Goal: Task Accomplishment & Management: Manage account settings

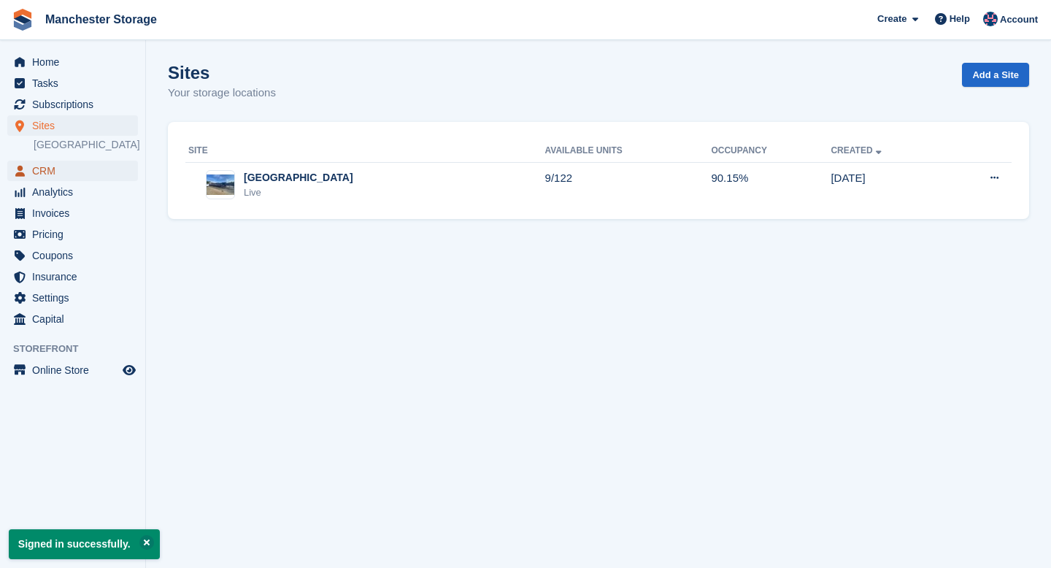
click at [38, 180] on span "CRM" at bounding box center [76, 171] width 88 height 20
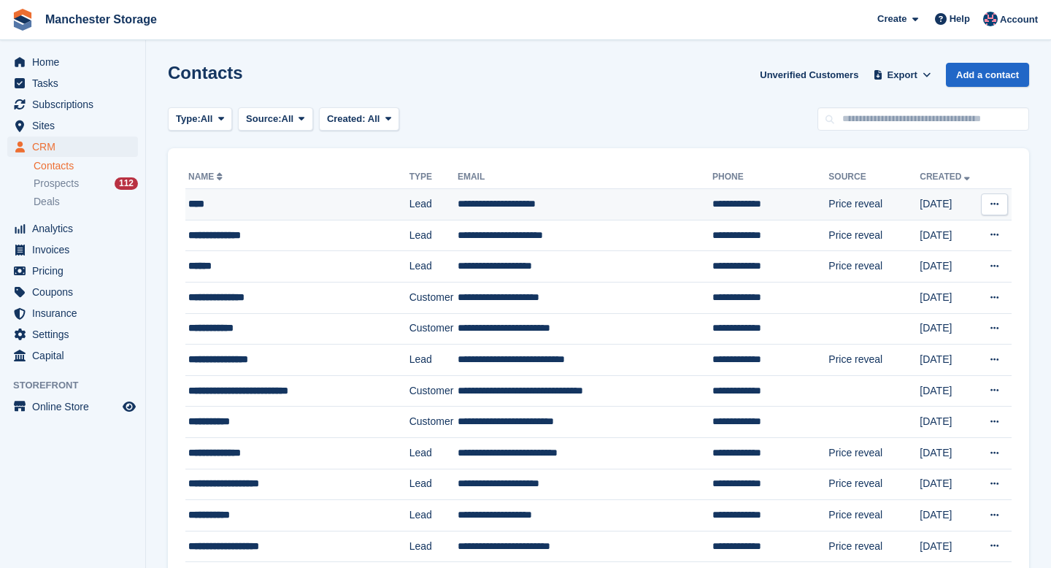
click at [235, 203] on div "****" at bounding box center [289, 203] width 202 height 15
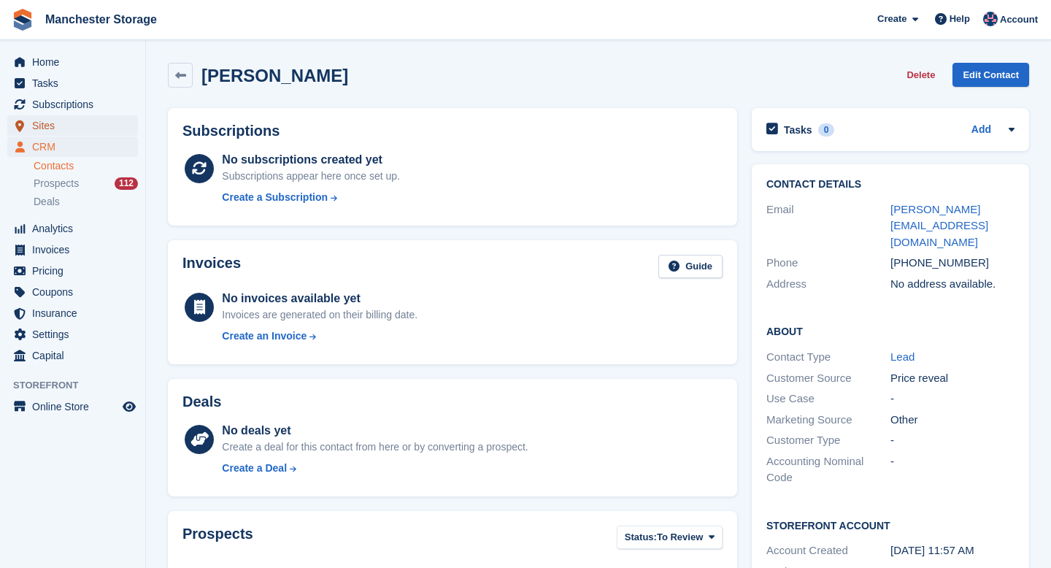
click at [47, 126] on span "Sites" at bounding box center [76, 125] width 88 height 20
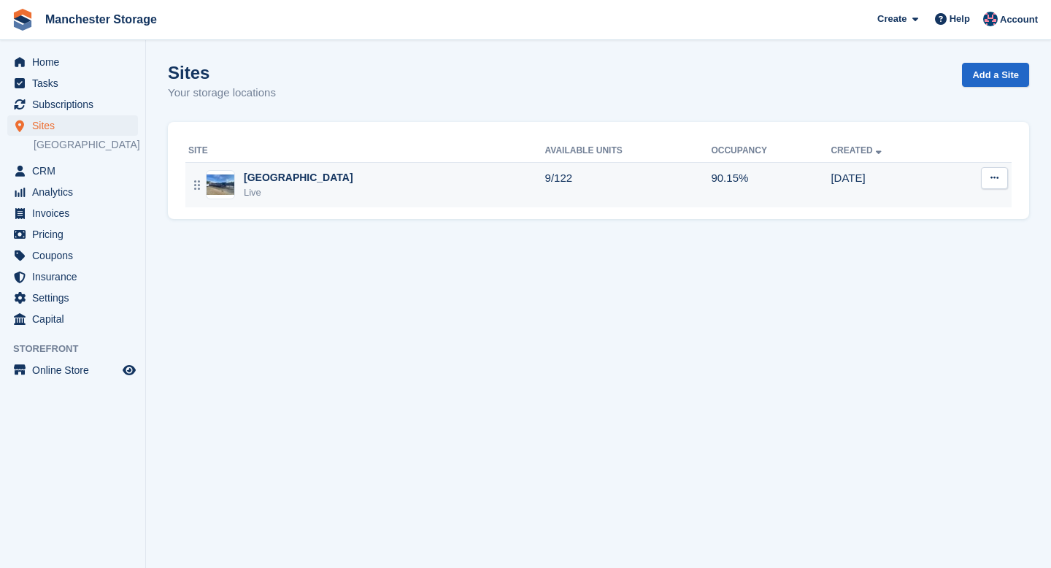
click at [285, 188] on div "Live" at bounding box center [298, 192] width 109 height 15
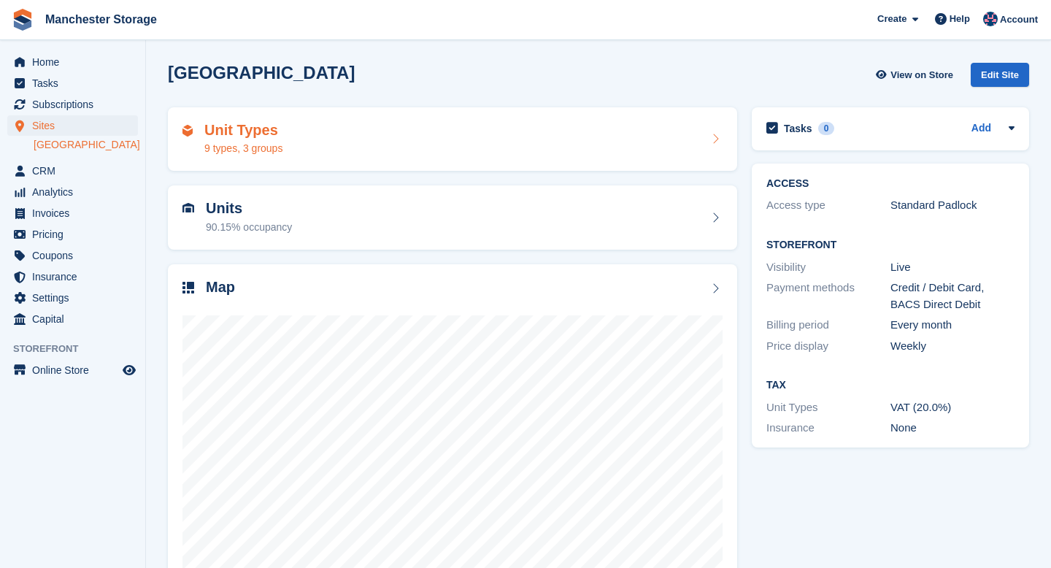
click at [269, 142] on div "9 types, 3 groups" at bounding box center [243, 148] width 78 height 15
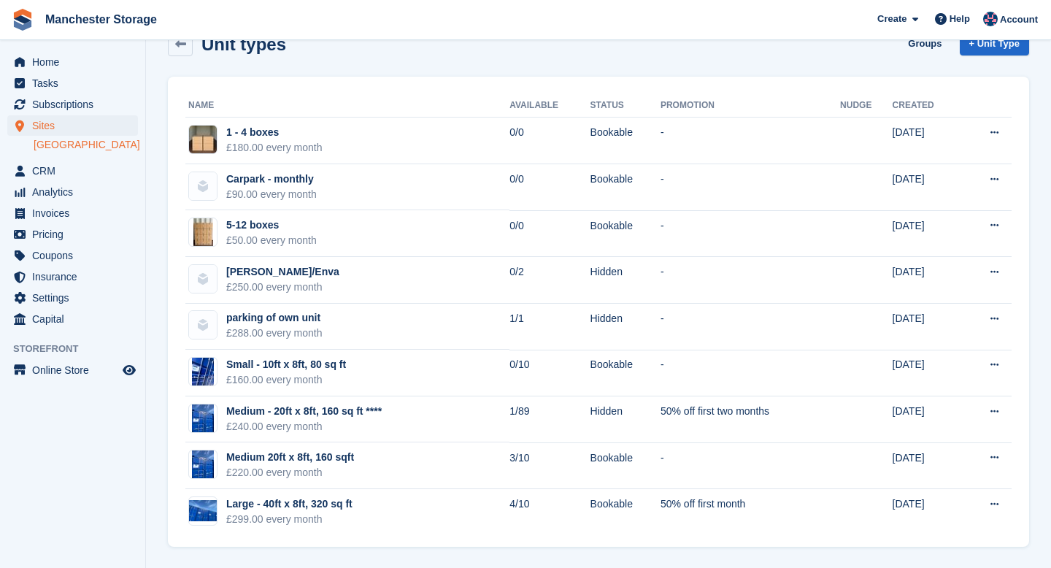
scroll to position [31, 0]
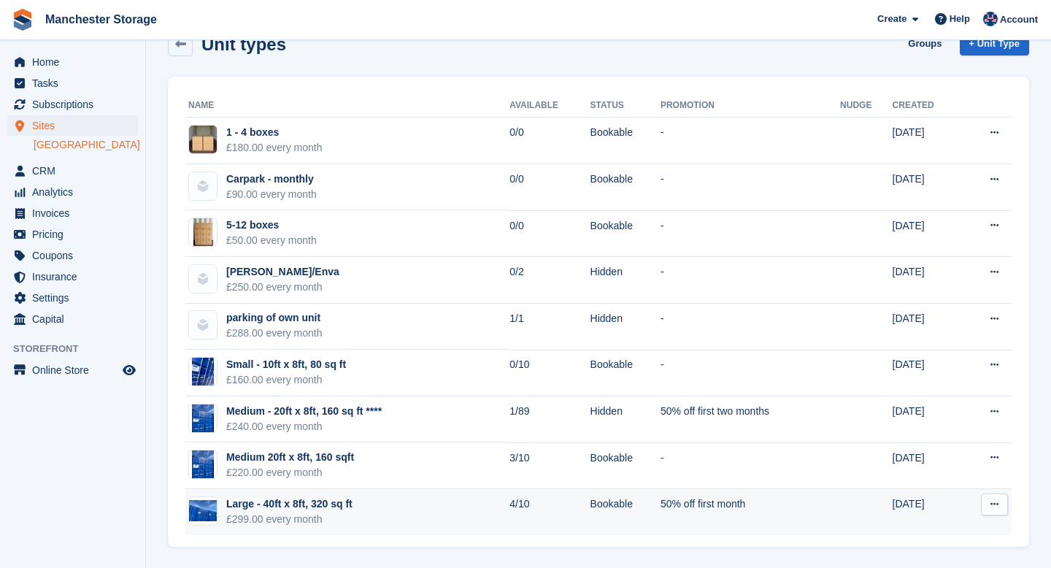
click at [996, 496] on button at bounding box center [994, 504] width 27 height 22
click at [897, 535] on p "Edit unit type" at bounding box center [937, 532] width 127 height 19
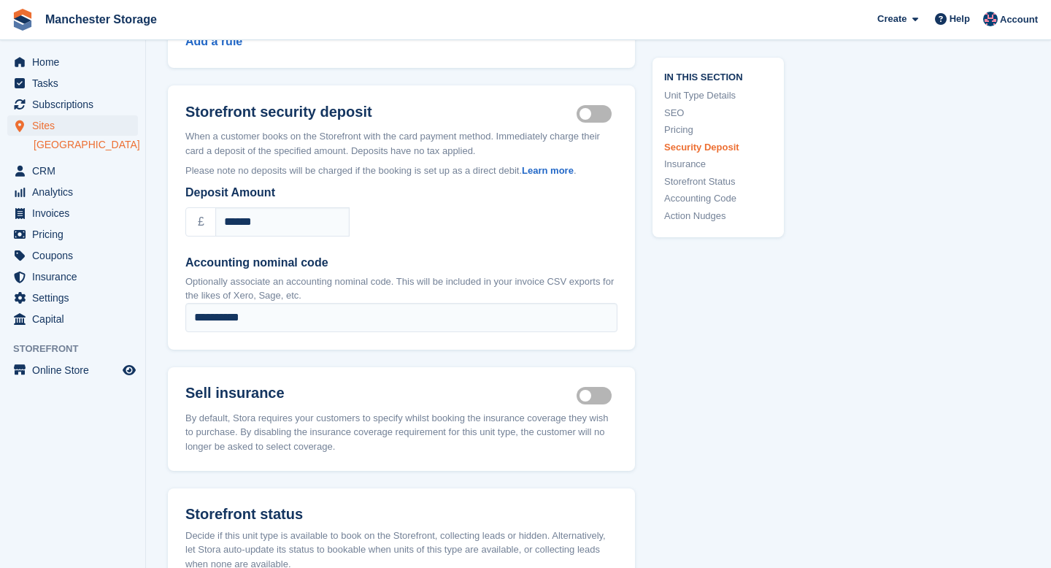
scroll to position [1687, 0]
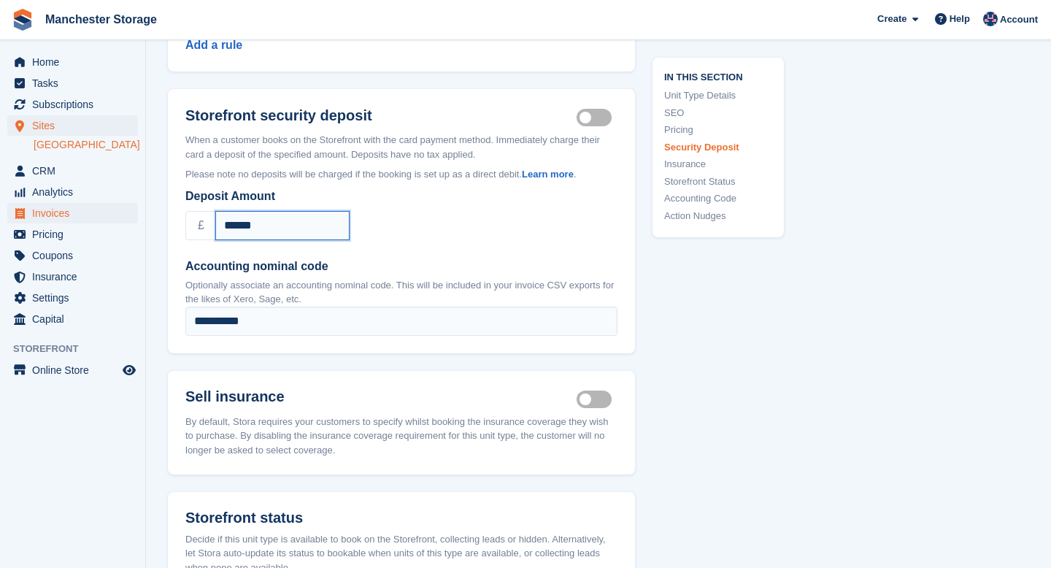
drag, startPoint x: 278, startPoint y: 234, endPoint x: 134, endPoint y: 219, distance: 145.3
type input "****"
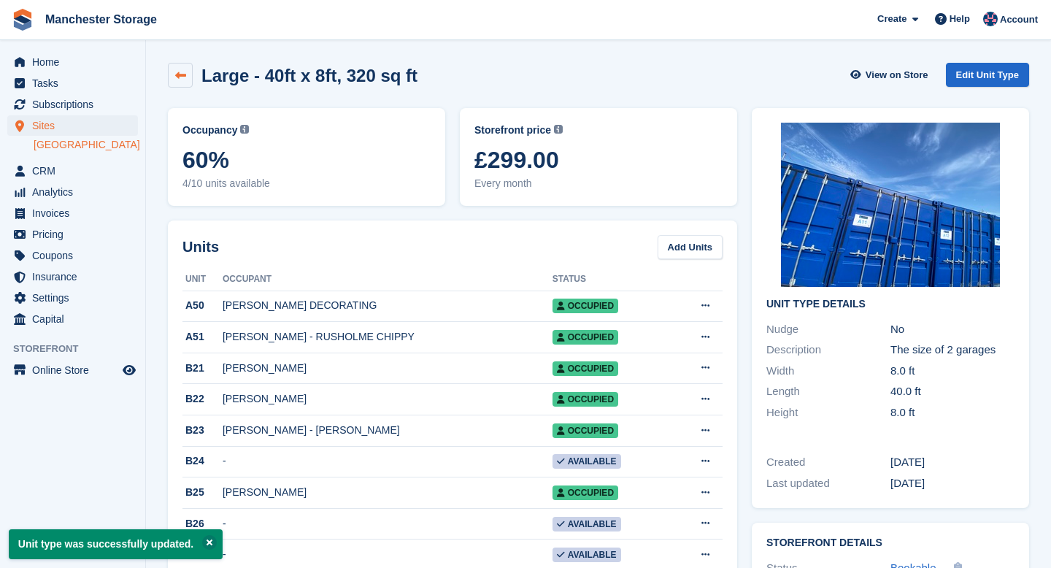
click at [172, 77] on link at bounding box center [180, 75] width 25 height 25
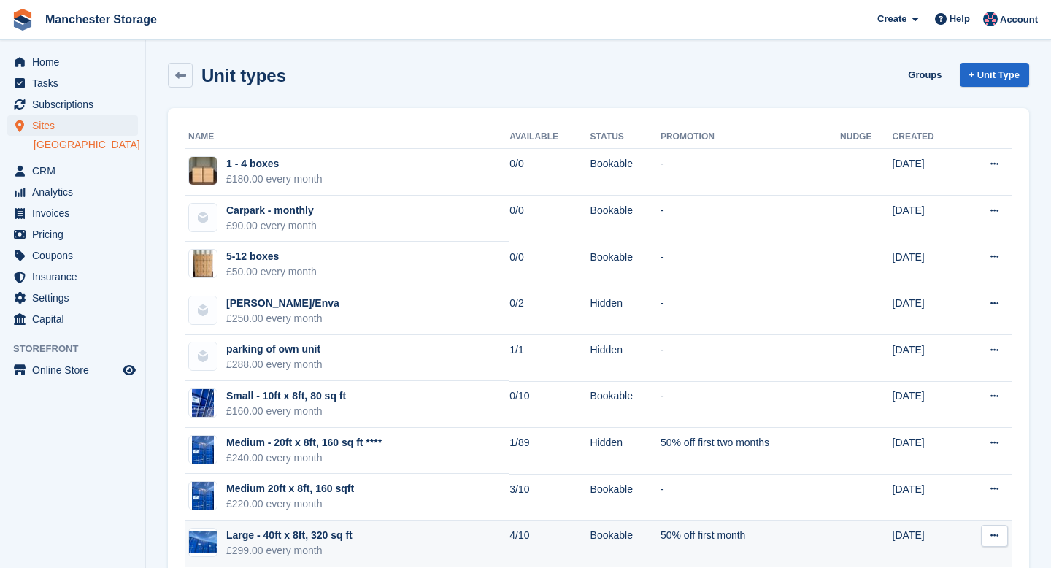
click at [327, 539] on div "Large - 40ft x 8ft, 320 sq ft" at bounding box center [289, 535] width 126 height 15
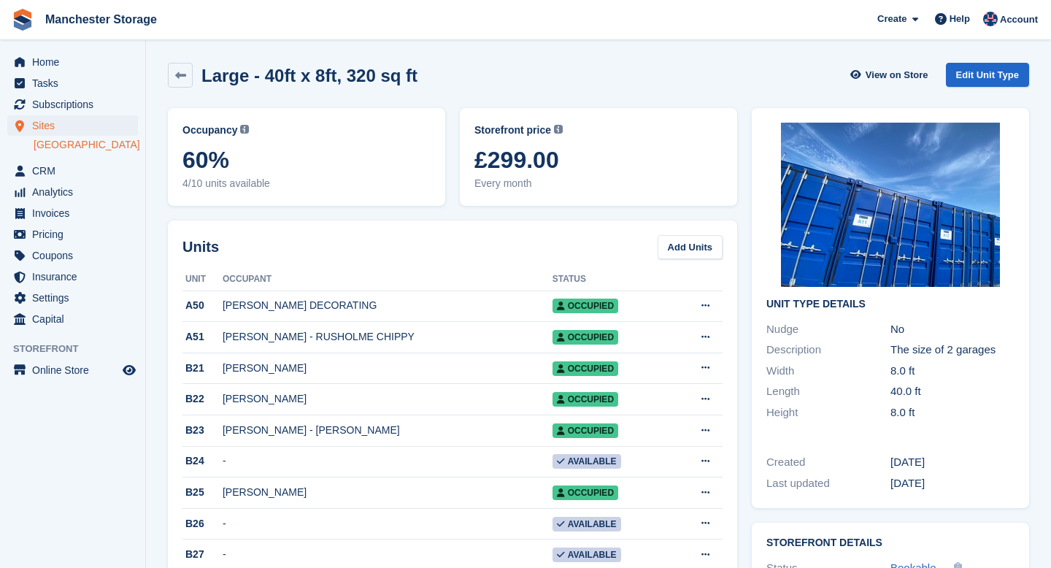
click at [966, 89] on div "View on Store Edit Unit Type" at bounding box center [939, 78] width 180 height 30
click at [966, 79] on link "Edit Unit Type" at bounding box center [987, 75] width 83 height 24
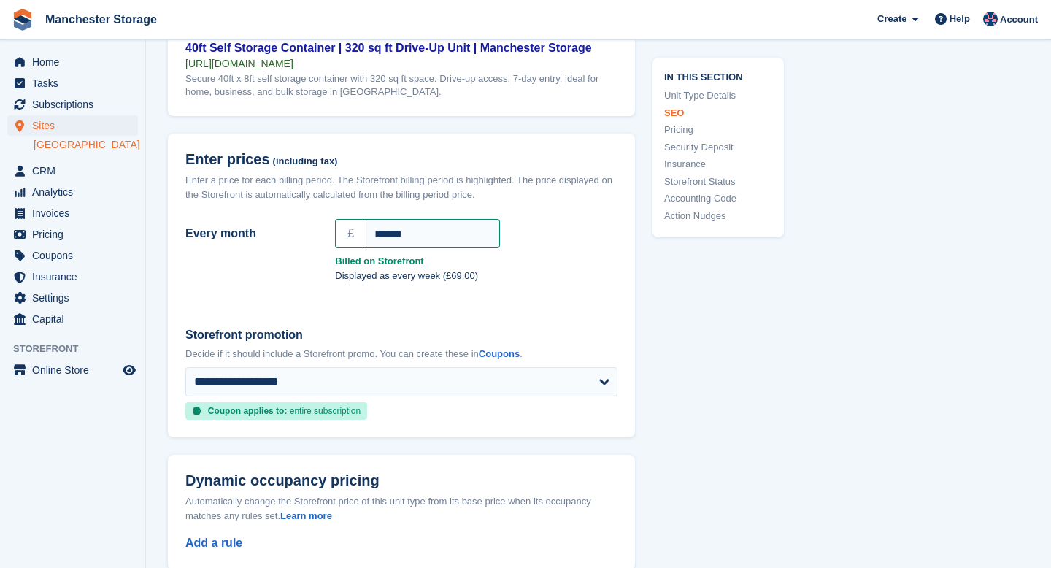
scroll to position [1201, 0]
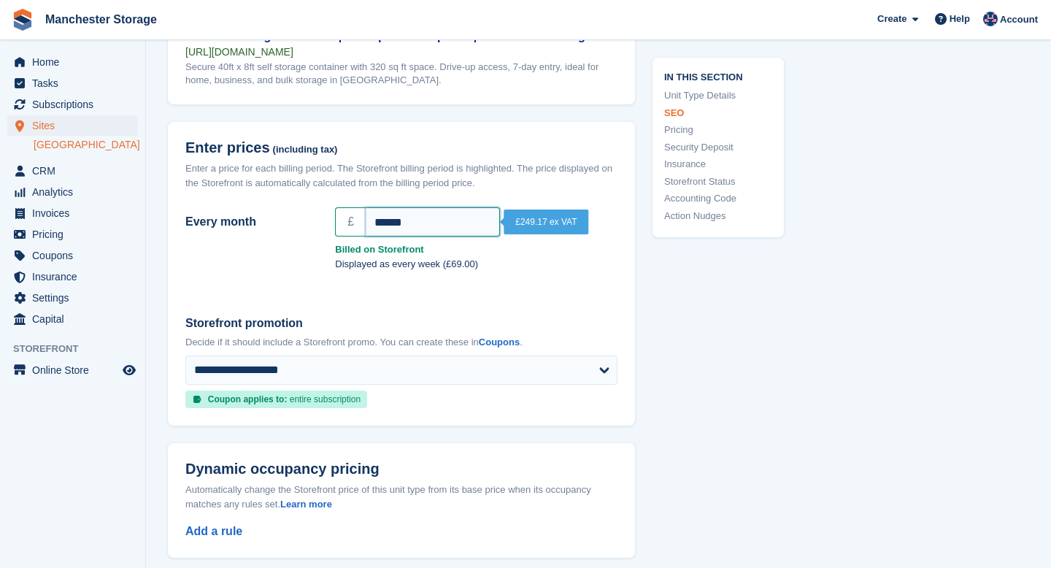
drag, startPoint x: 419, startPoint y: 224, endPoint x: 297, endPoint y: 204, distance: 123.6
click at [297, 204] on div "Every month £ ******" at bounding box center [402, 221] width 450 height 35
type input "***"
click at [696, 358] on div "In this section Unit Type Details SEO Pricing Security Deposit Insurance Storef…" at bounding box center [709, 358] width 149 height 2875
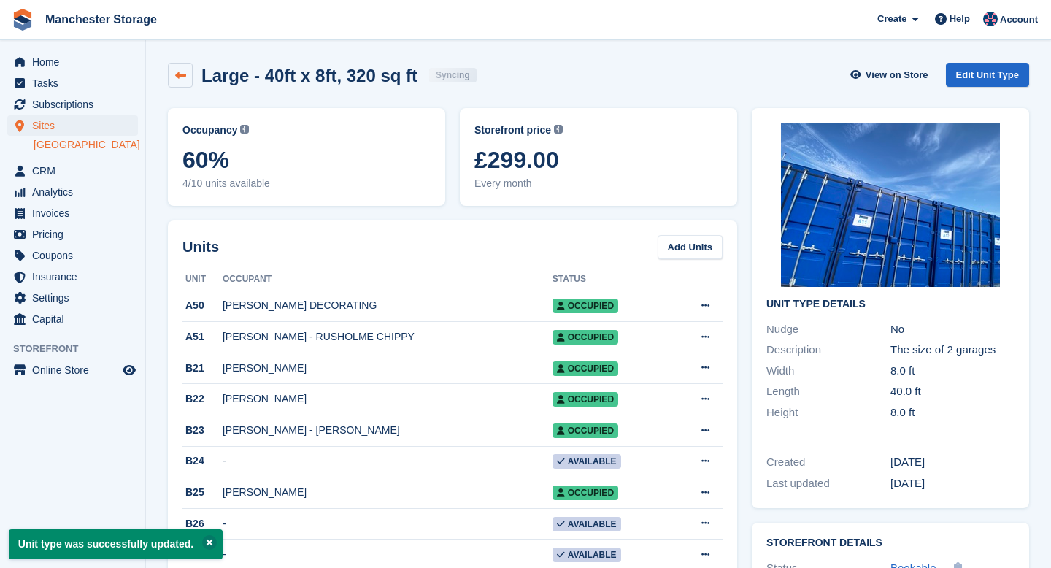
click at [185, 72] on icon at bounding box center [180, 75] width 11 height 11
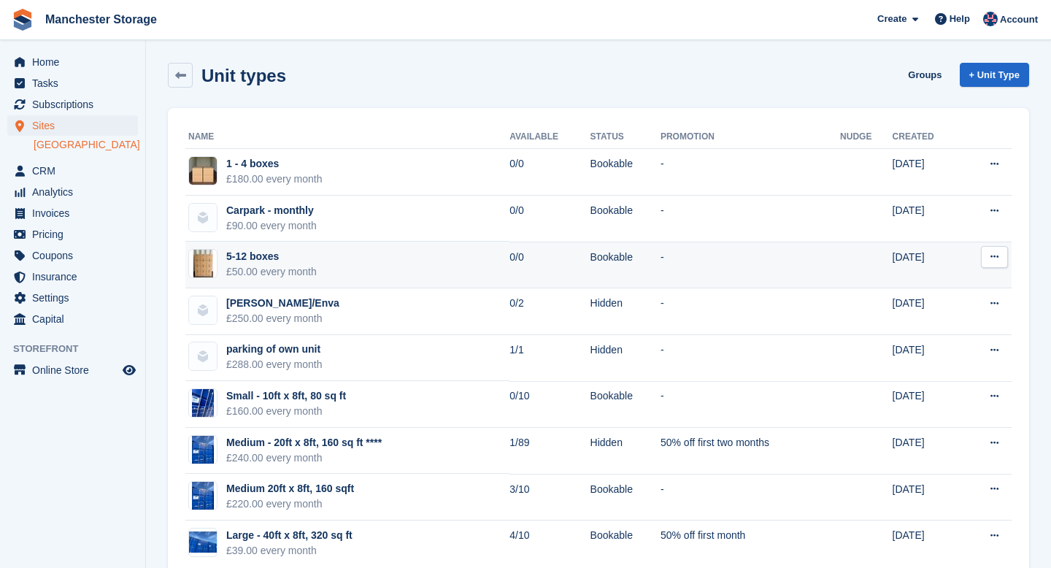
scroll to position [31, 0]
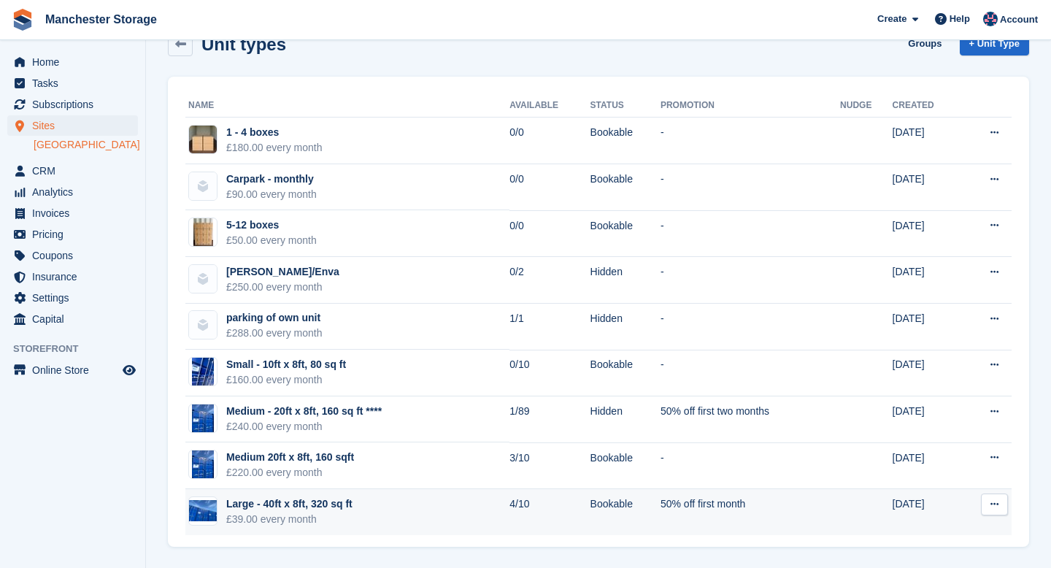
click at [315, 507] on div "Large - 40ft x 8ft, 320 sq ft" at bounding box center [289, 503] width 126 height 15
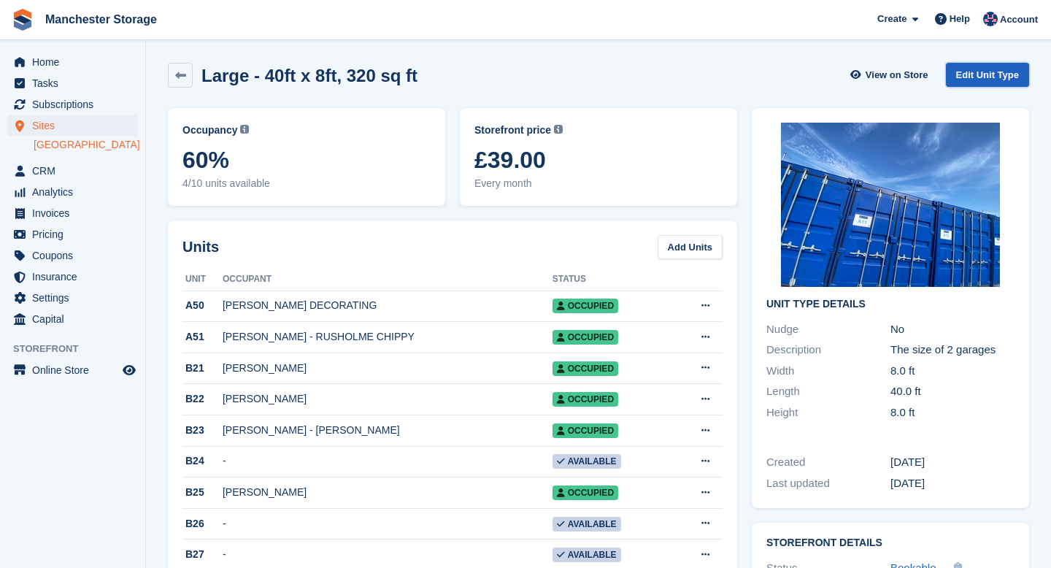
click at [1001, 74] on link "Edit Unit Type" at bounding box center [987, 75] width 83 height 24
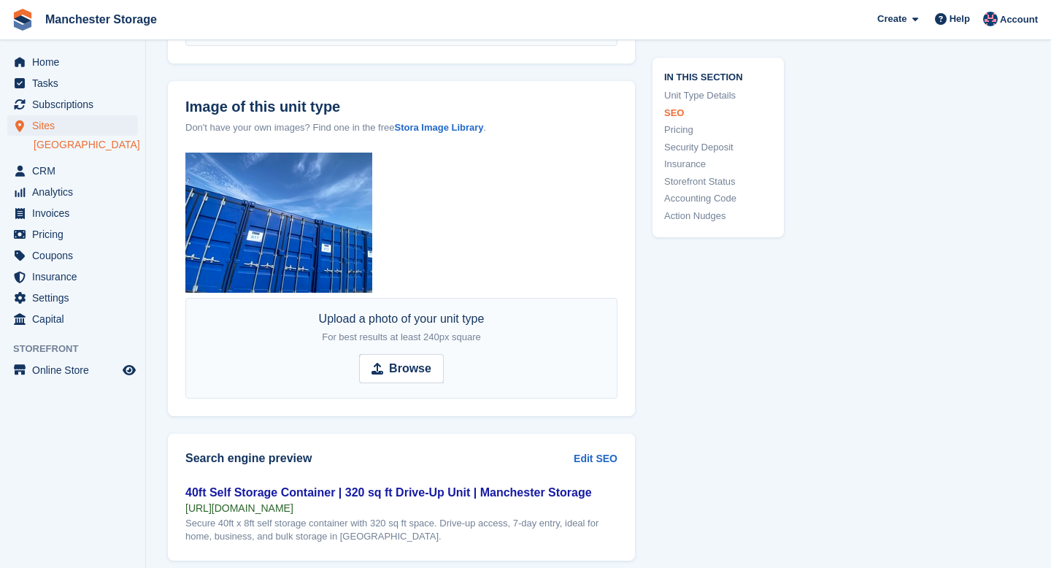
scroll to position [1057, 0]
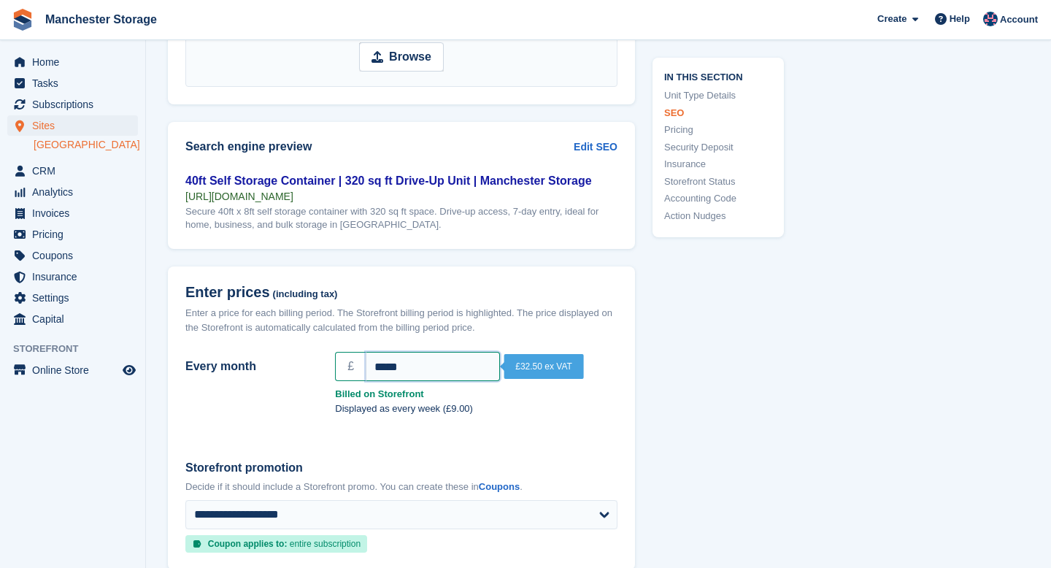
click at [388, 365] on input "*****" at bounding box center [433, 366] width 134 height 29
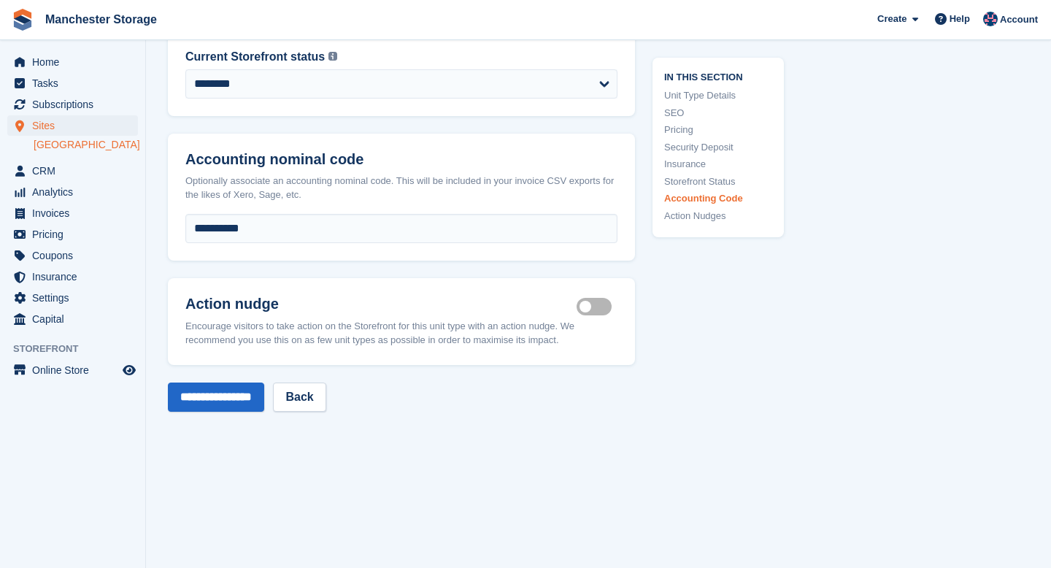
scroll to position [2449, 0]
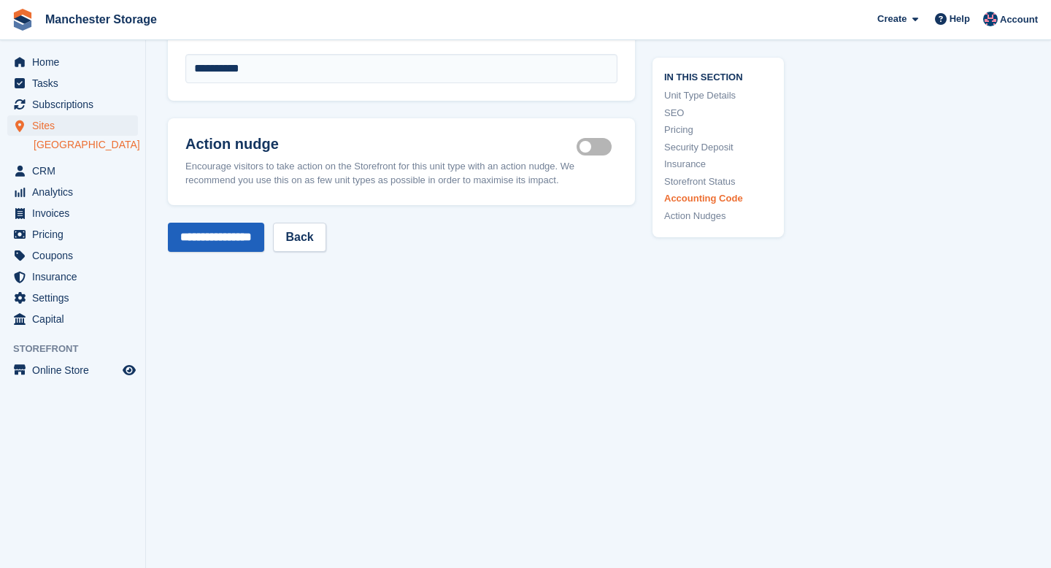
type input "******"
click at [236, 247] on input "**********" at bounding box center [216, 237] width 96 height 29
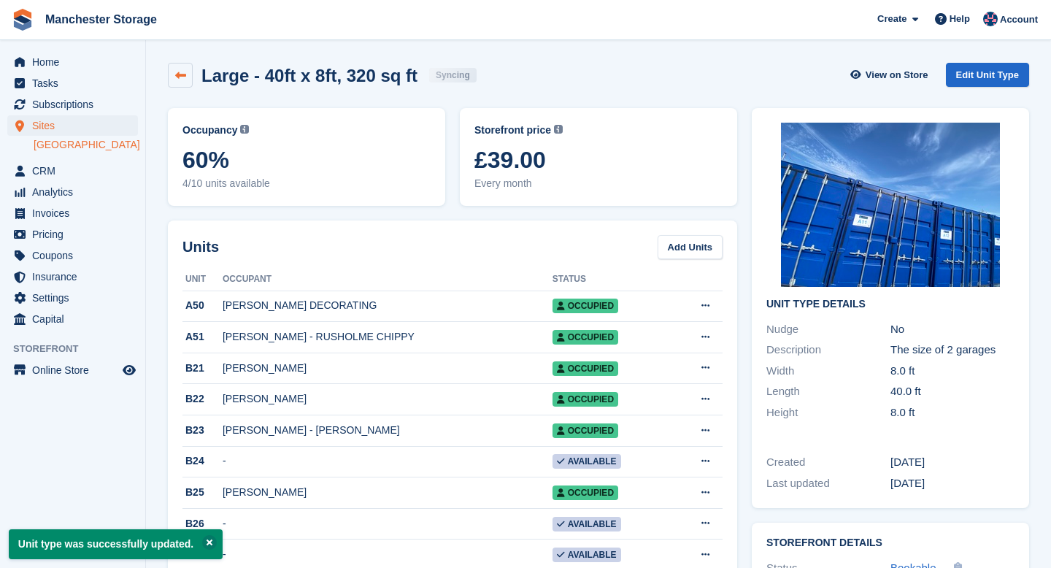
click at [169, 80] on link at bounding box center [180, 75] width 25 height 25
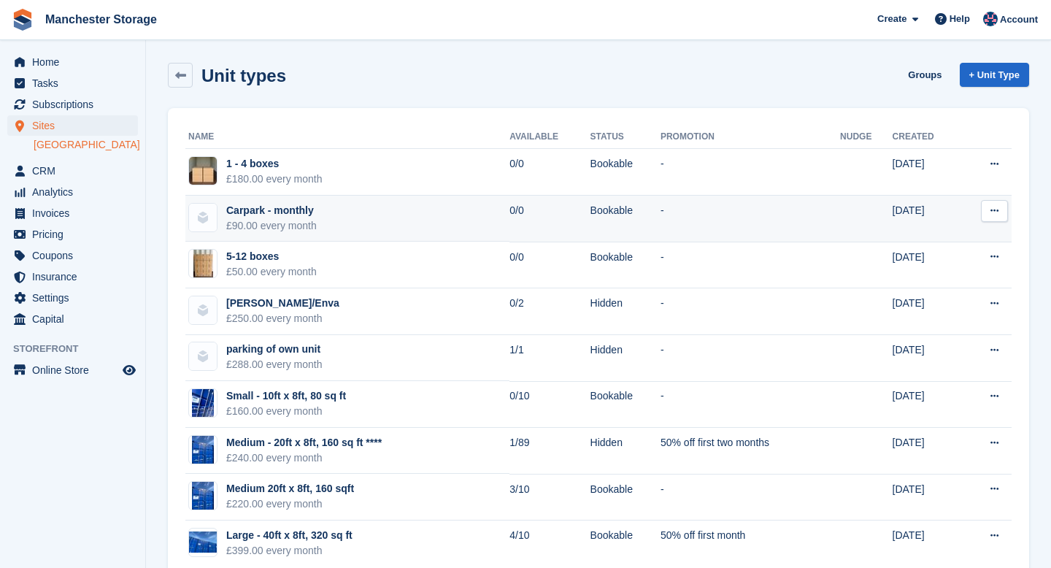
scroll to position [31, 0]
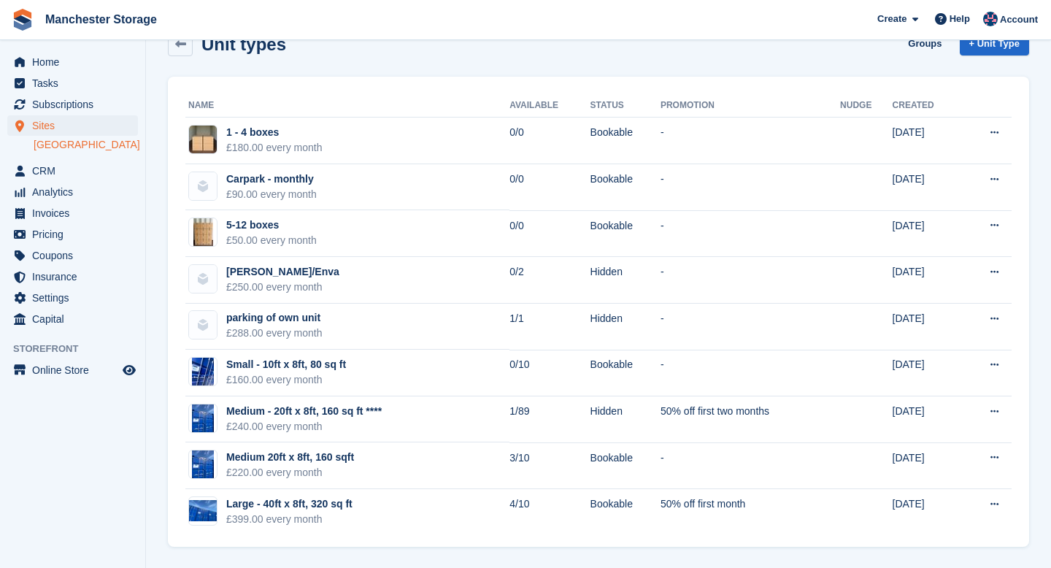
click at [62, 144] on link "[GEOGRAPHIC_DATA]" at bounding box center [86, 145] width 104 height 14
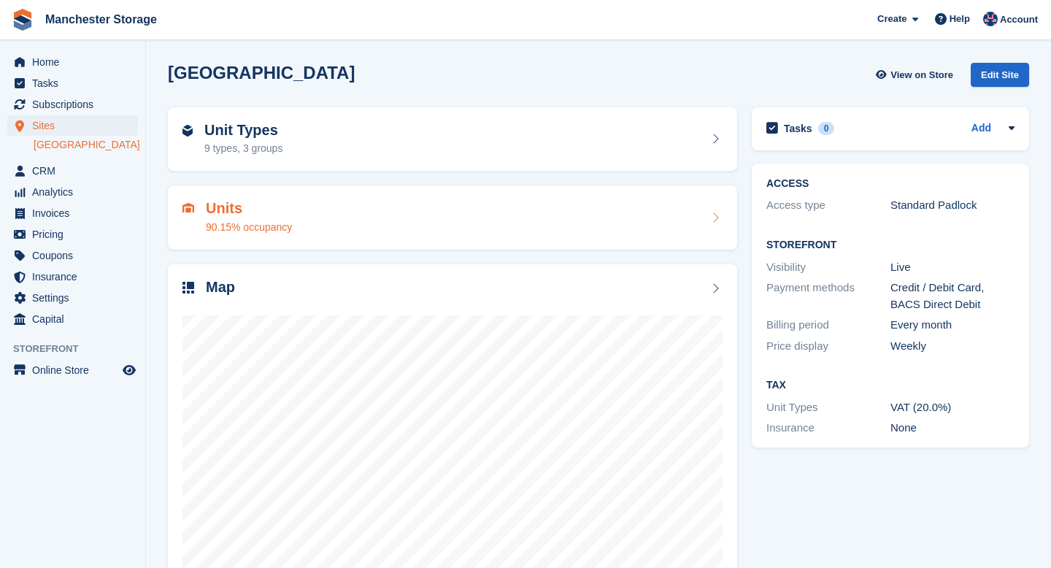
click at [260, 204] on h2 "Units" at bounding box center [249, 208] width 86 height 17
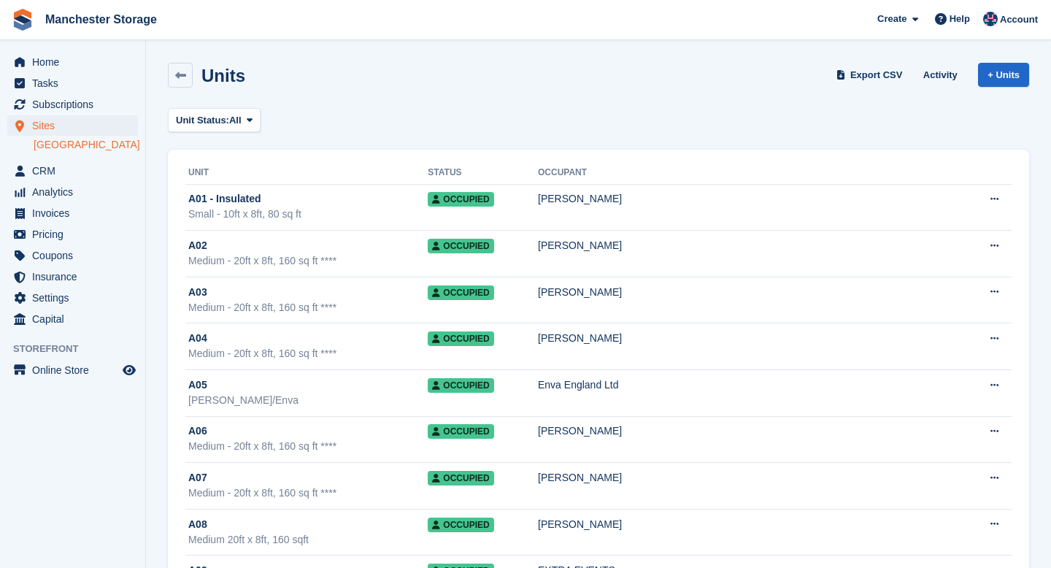
click at [77, 149] on link "[GEOGRAPHIC_DATA]" at bounding box center [86, 145] width 104 height 14
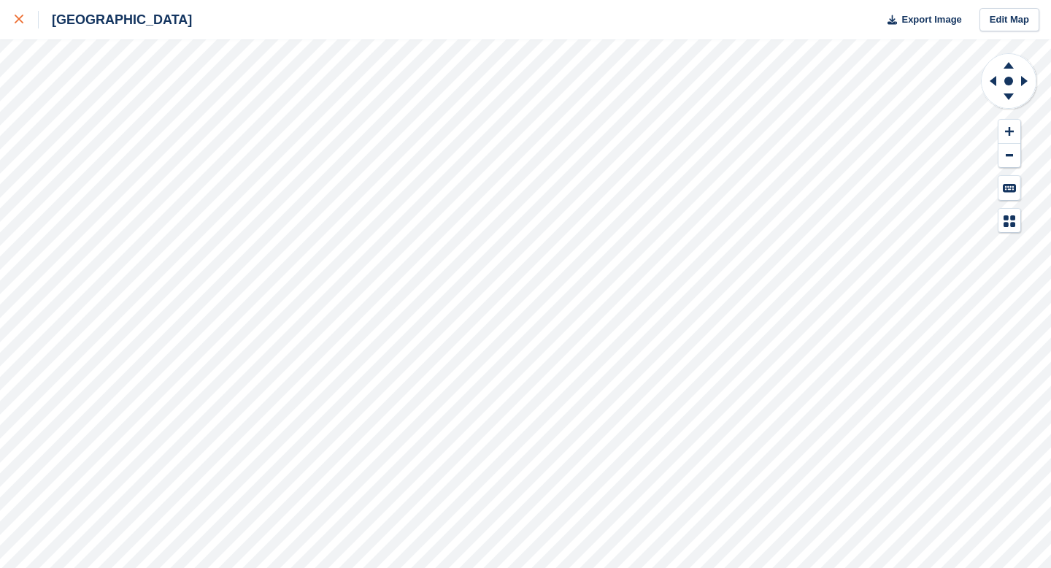
click at [18, 21] on icon at bounding box center [19, 19] width 9 height 9
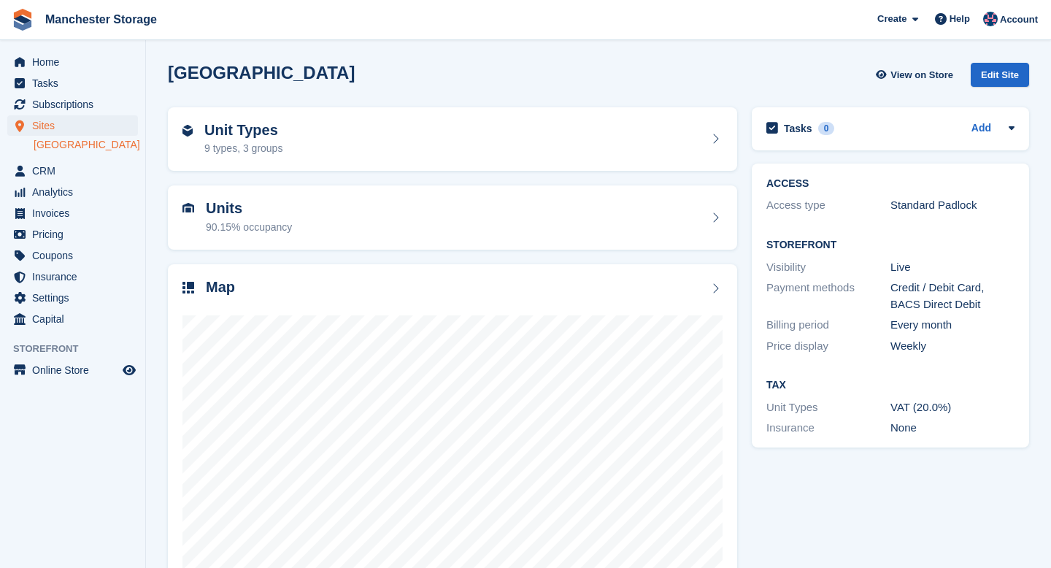
click at [86, 144] on link "[GEOGRAPHIC_DATA]" at bounding box center [86, 145] width 104 height 14
click at [50, 165] on span "CRM" at bounding box center [76, 171] width 88 height 20
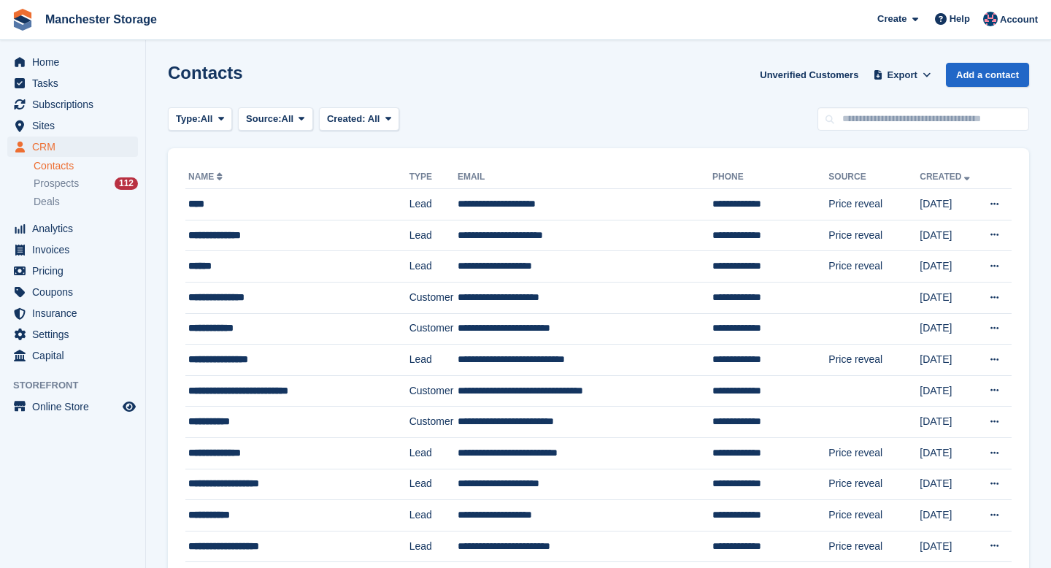
click at [58, 175] on li "Prospects 112" at bounding box center [90, 183] width 112 height 17
click at [53, 169] on link "Contacts" at bounding box center [86, 166] width 104 height 14
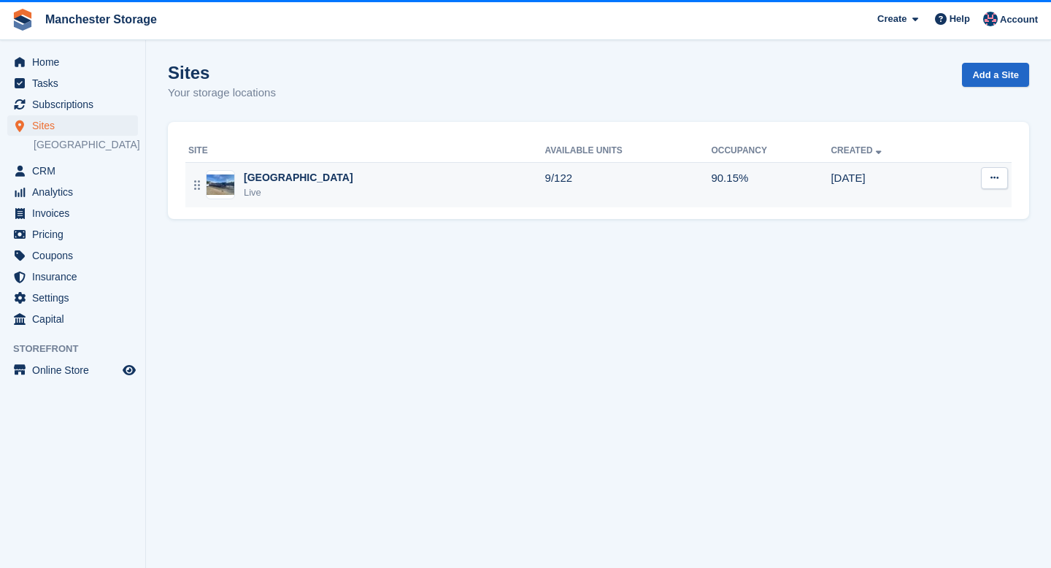
click at [272, 180] on div "[GEOGRAPHIC_DATA]" at bounding box center [298, 177] width 109 height 15
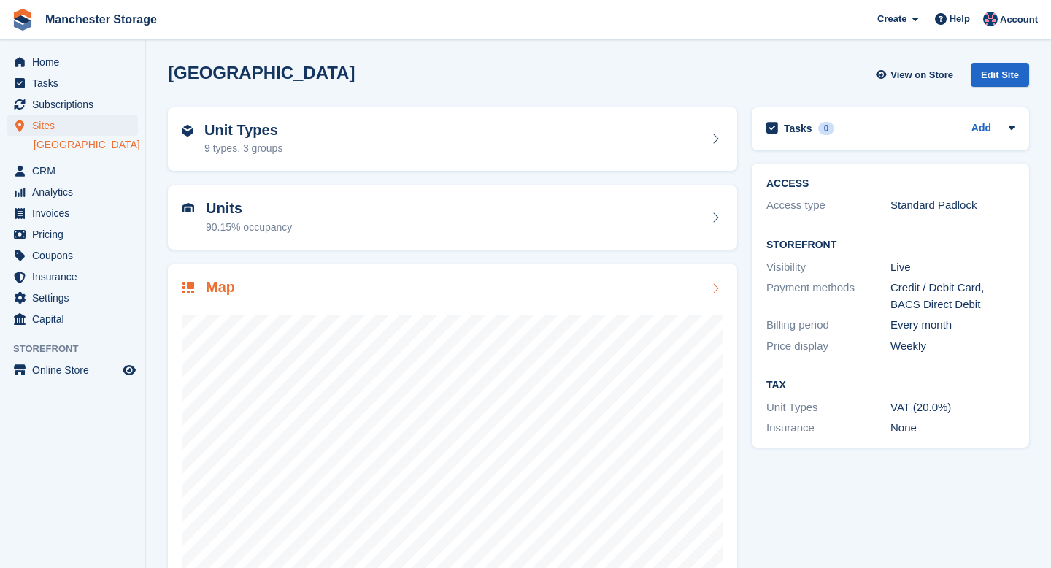
scroll to position [55, 0]
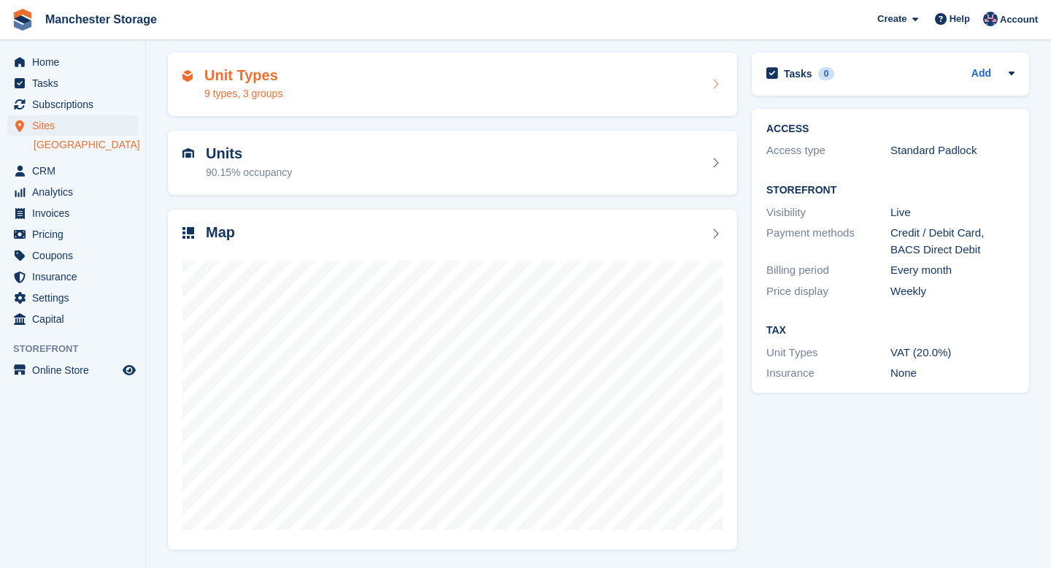
click at [280, 83] on div "Unit Types 9 types, 3 groups" at bounding box center [243, 84] width 78 height 35
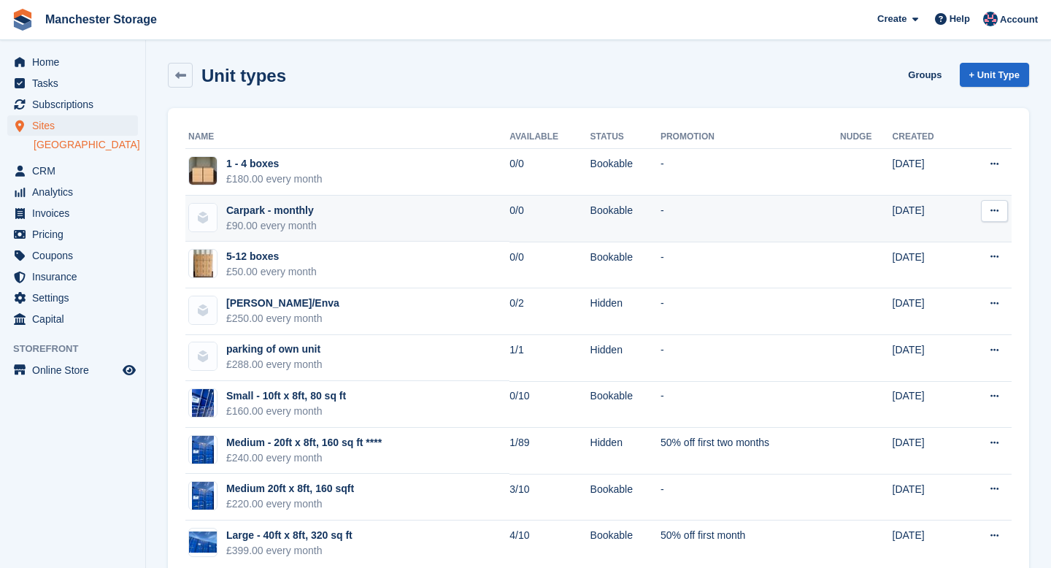
scroll to position [31, 0]
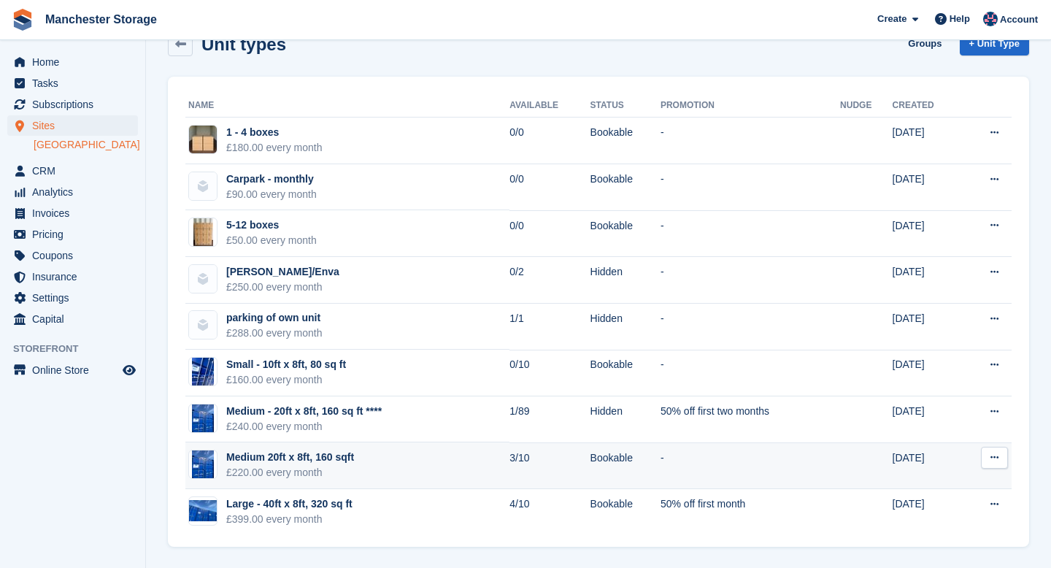
click at [998, 454] on icon at bounding box center [994, 457] width 8 height 9
click at [742, 447] on td "-" at bounding box center [751, 465] width 180 height 47
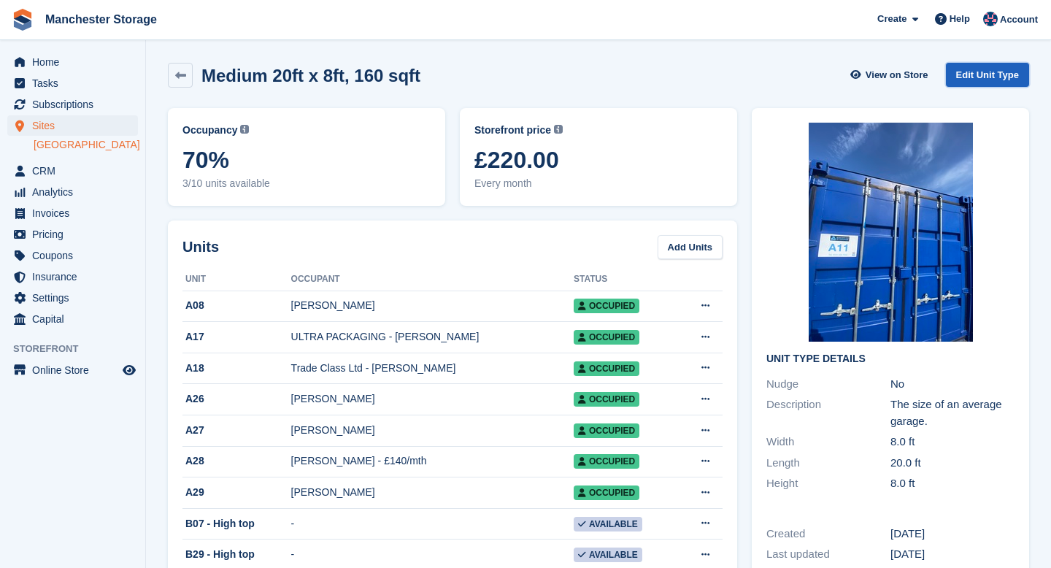
click at [987, 72] on link "Edit Unit Type" at bounding box center [987, 75] width 83 height 24
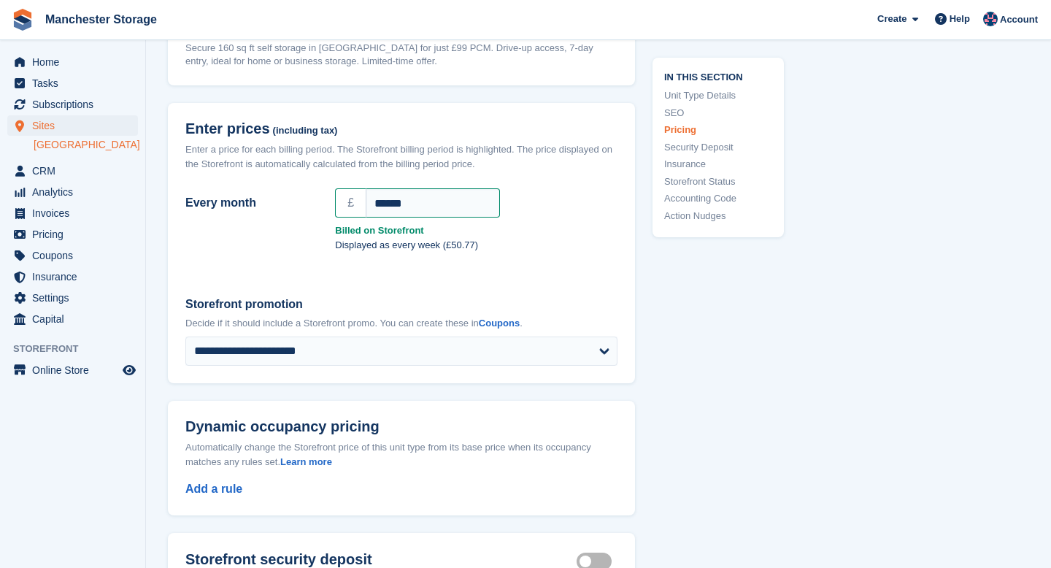
scroll to position [1281, 0]
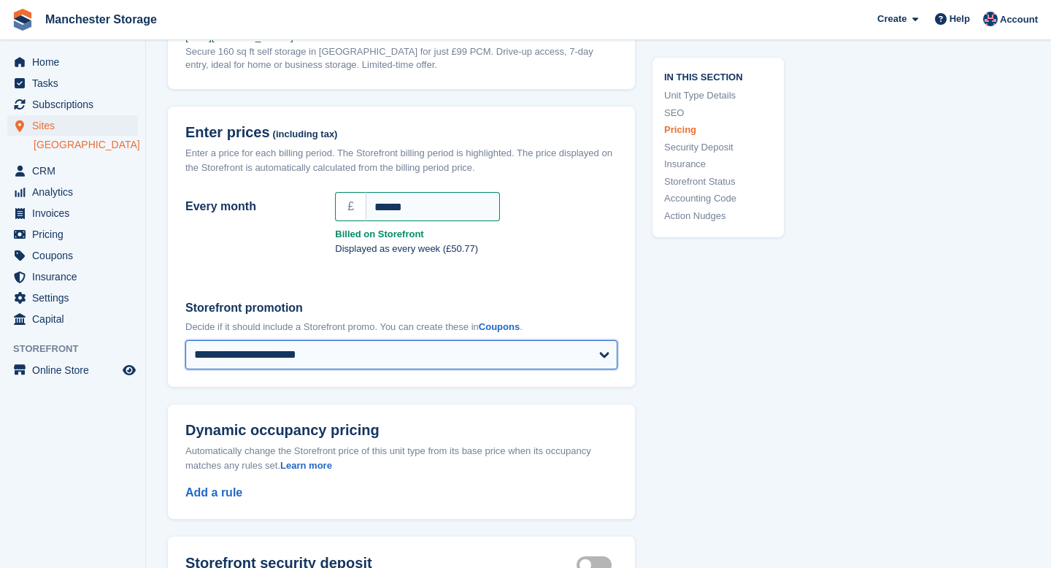
click at [382, 340] on select "**********" at bounding box center [401, 354] width 432 height 29
select select "****"
click at [185, 340] on select "**********" at bounding box center [401, 354] width 432 height 29
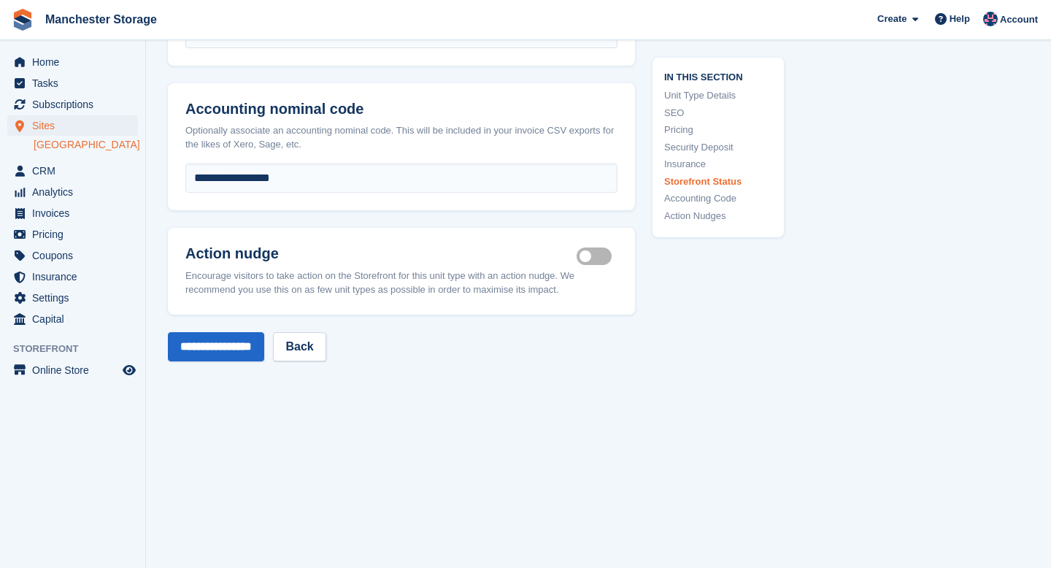
scroll to position [2496, 0]
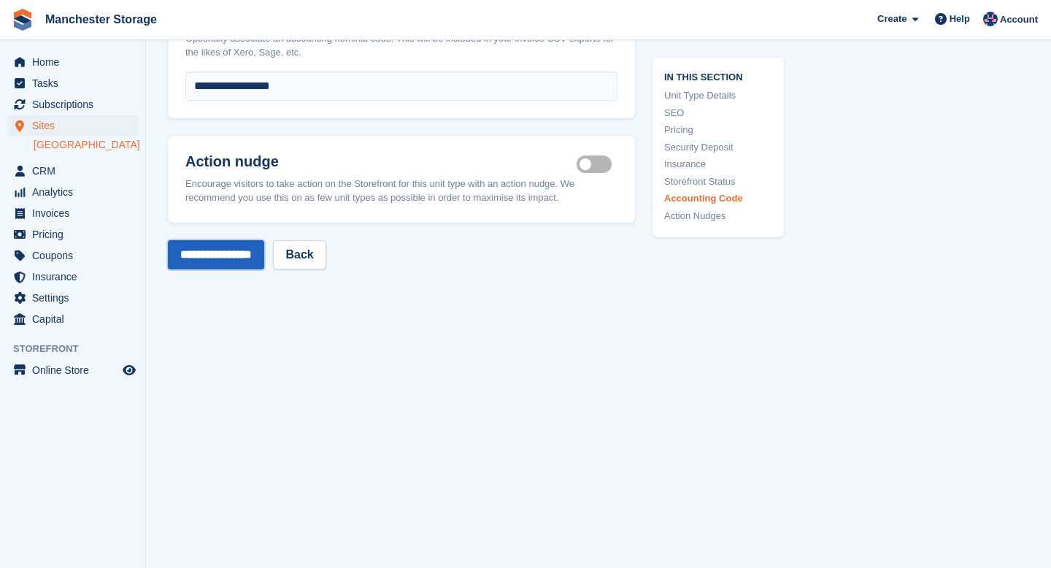
click at [209, 240] on input "**********" at bounding box center [216, 254] width 96 height 29
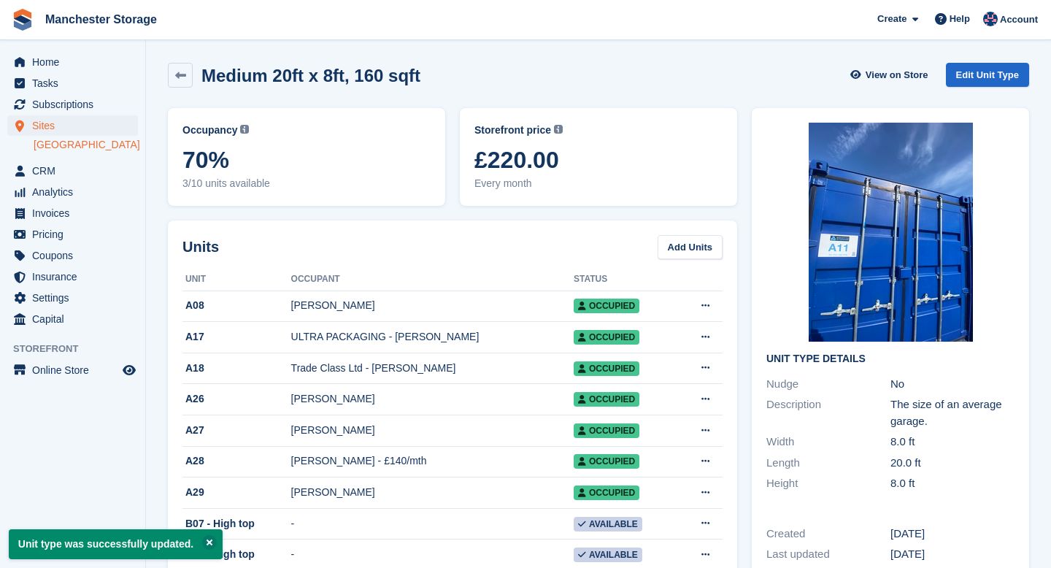
click at [58, 144] on link "[GEOGRAPHIC_DATA]" at bounding box center [86, 145] width 104 height 14
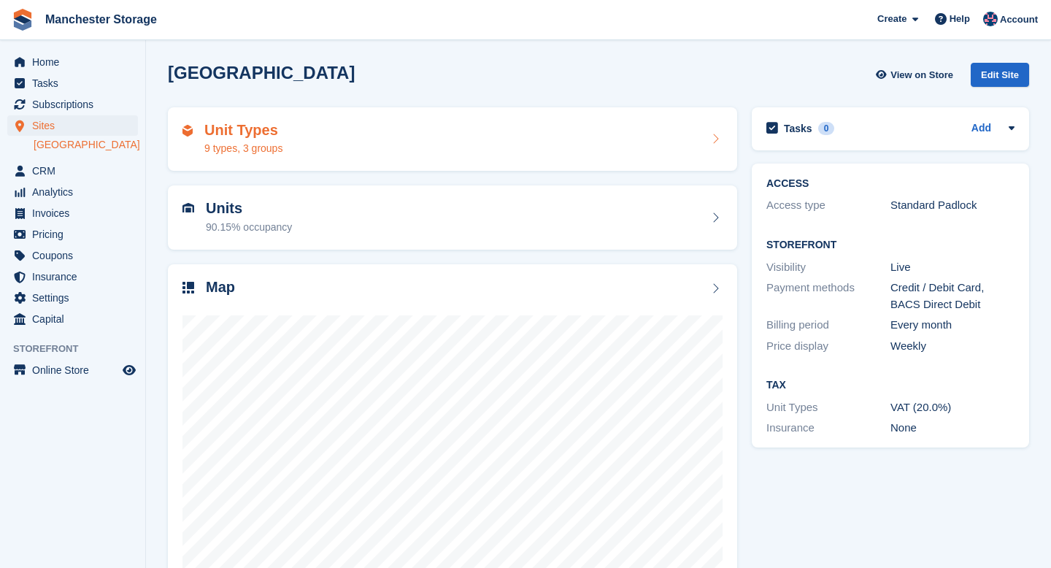
click at [307, 128] on div "Unit Types 9 types, 3 groups" at bounding box center [452, 139] width 540 height 35
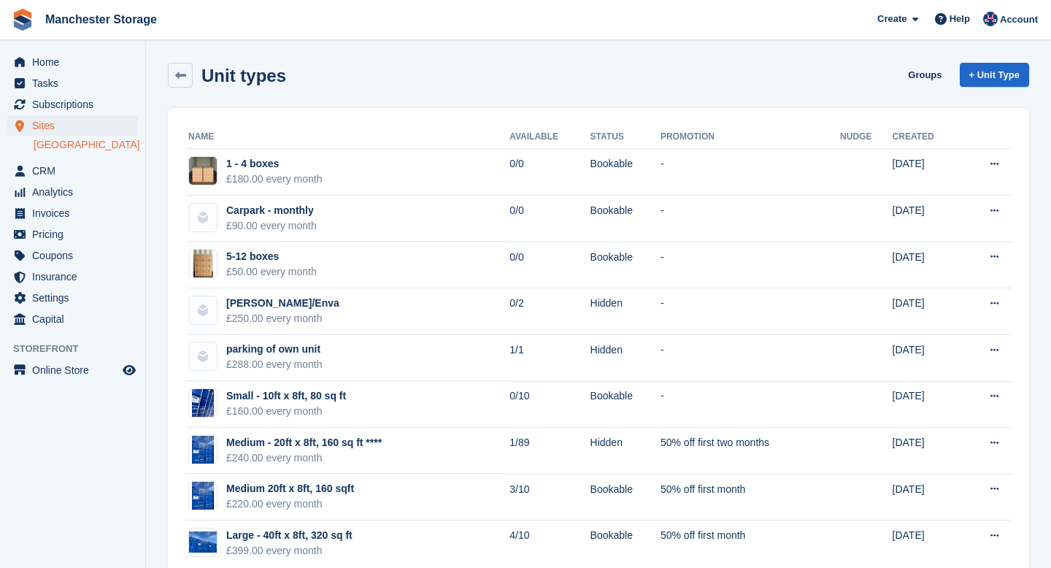
scroll to position [31, 0]
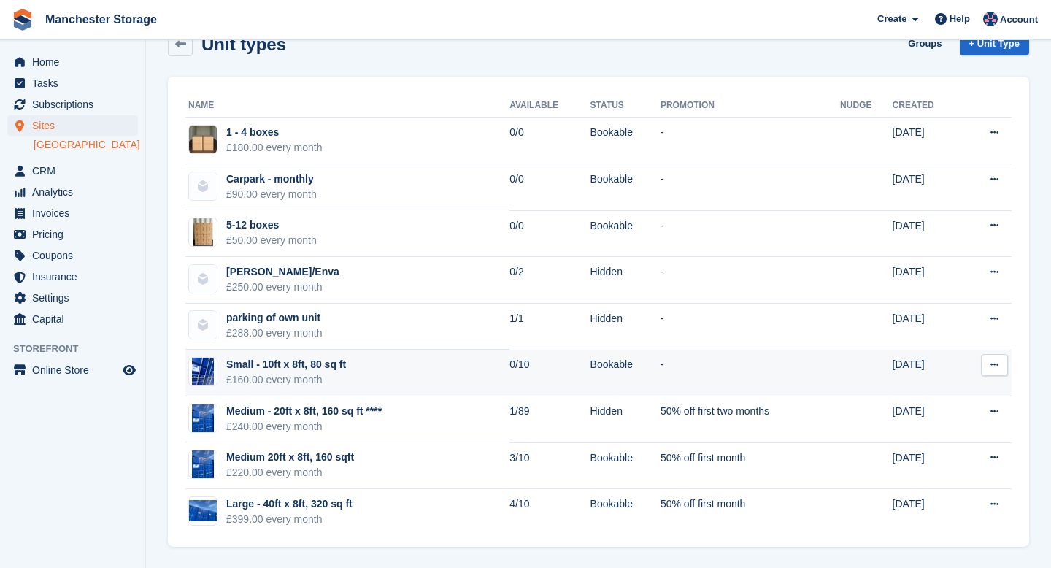
click at [561, 370] on td "0/10" at bounding box center [549, 373] width 80 height 47
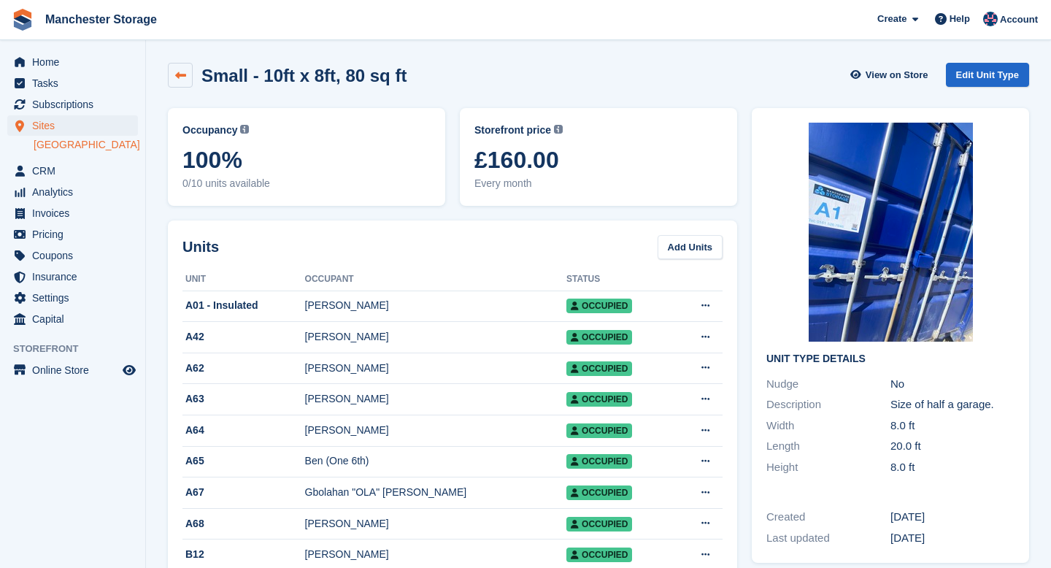
click at [175, 77] on icon at bounding box center [180, 75] width 11 height 11
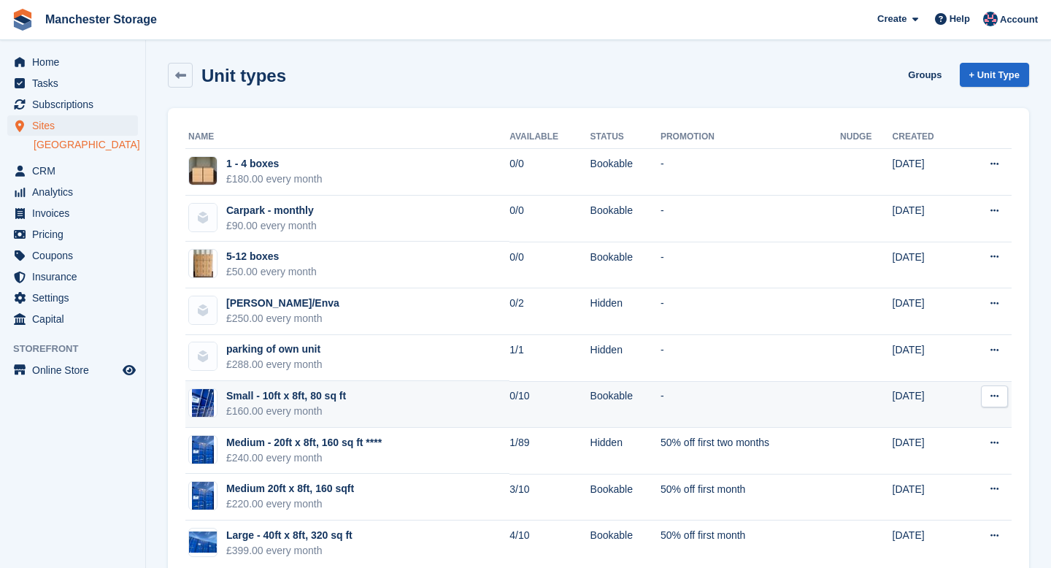
scroll to position [31, 0]
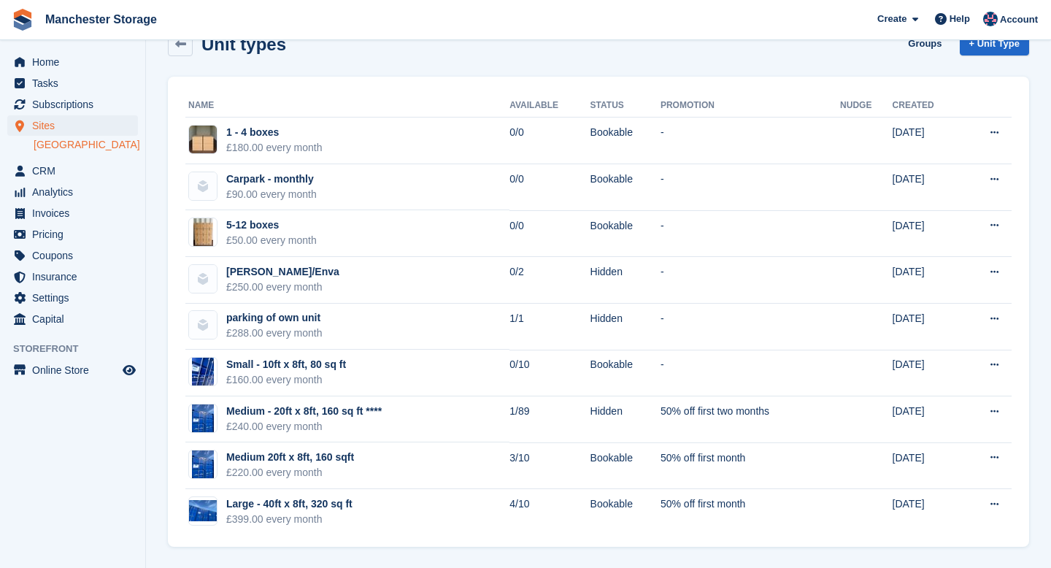
click at [69, 151] on link "[GEOGRAPHIC_DATA]" at bounding box center [86, 145] width 104 height 14
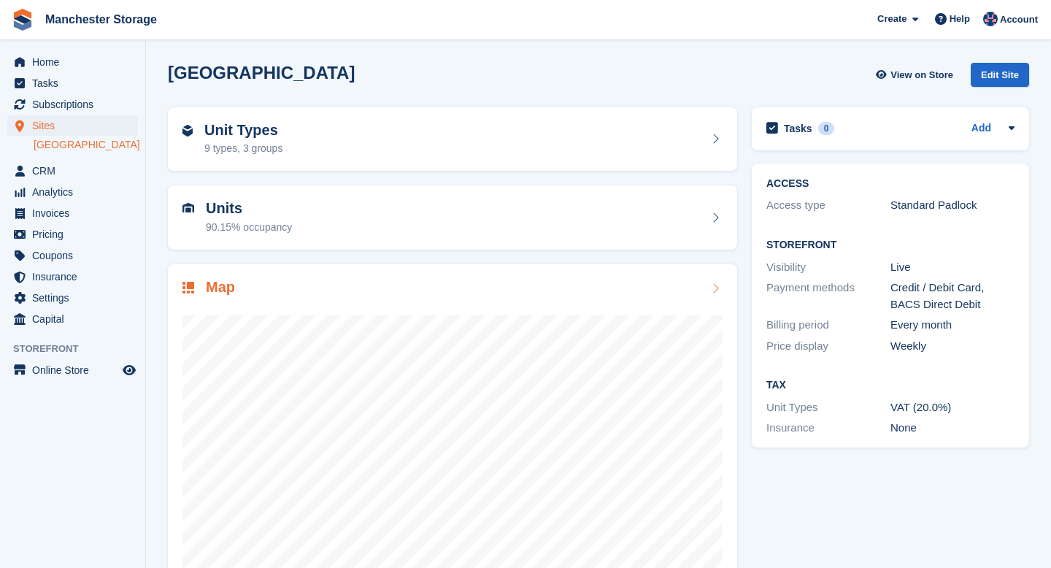
scroll to position [55, 0]
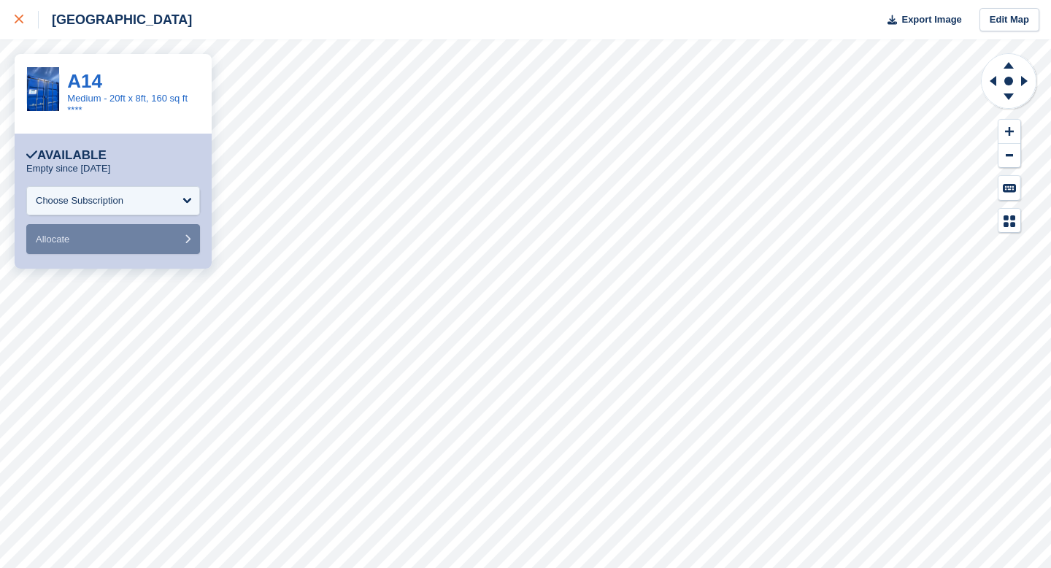
click at [19, 26] on div at bounding box center [27, 20] width 24 height 18
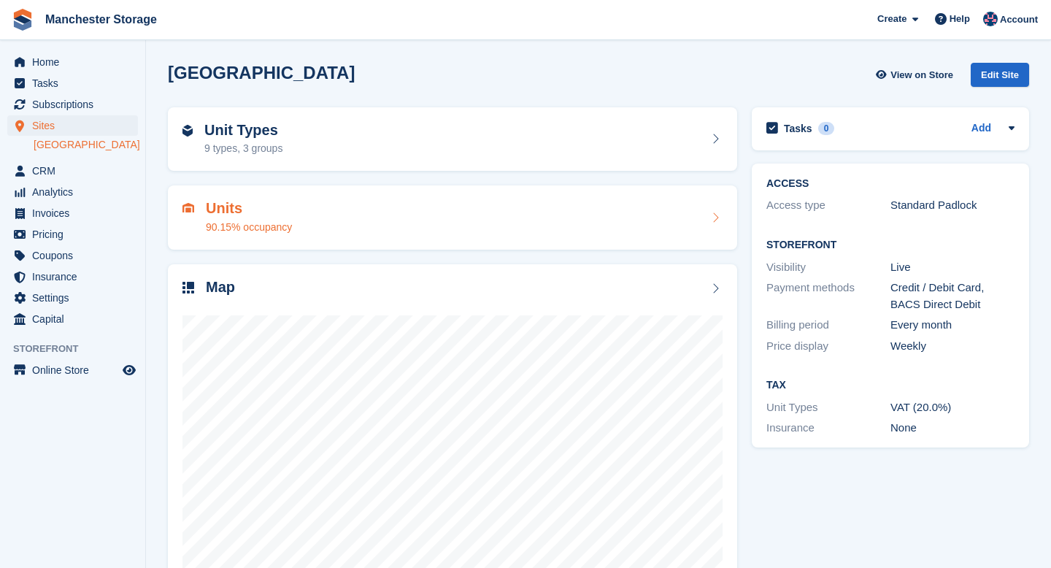
click at [258, 216] on h2 "Units" at bounding box center [249, 208] width 86 height 17
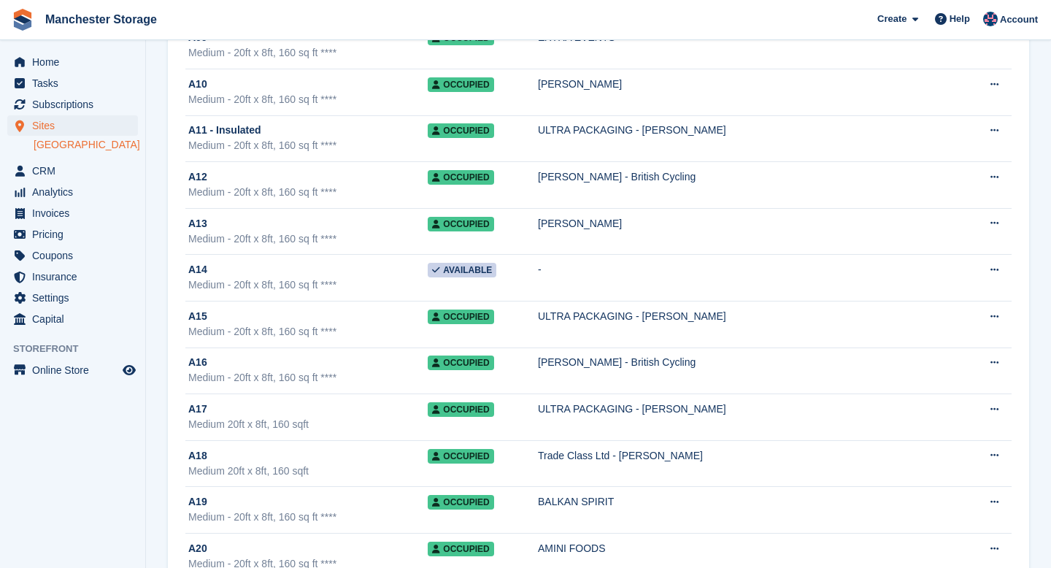
scroll to position [574, 0]
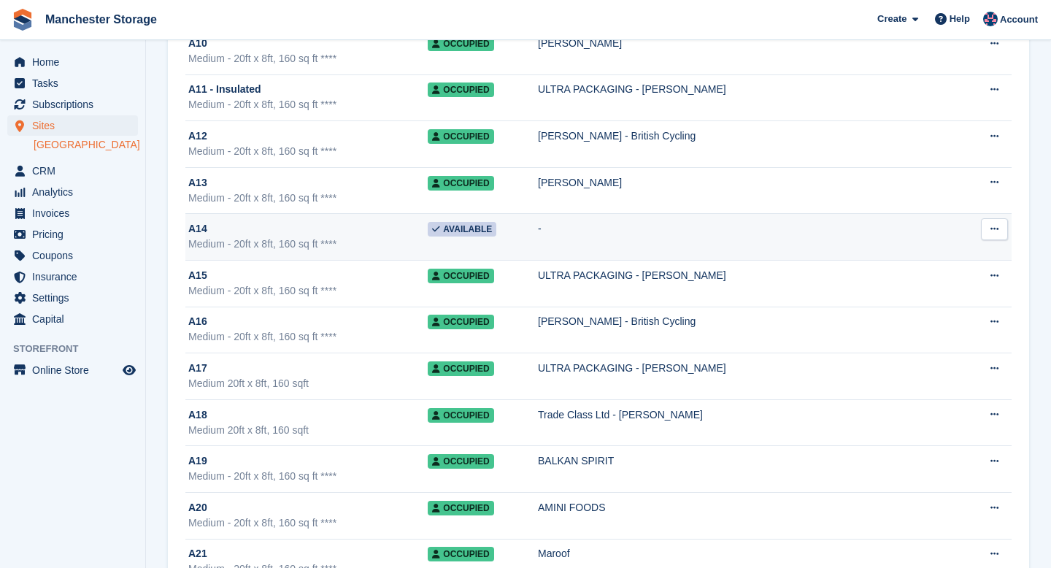
click at [998, 233] on button at bounding box center [994, 229] width 27 height 22
click at [965, 256] on p "Edit unit" at bounding box center [937, 257] width 127 height 19
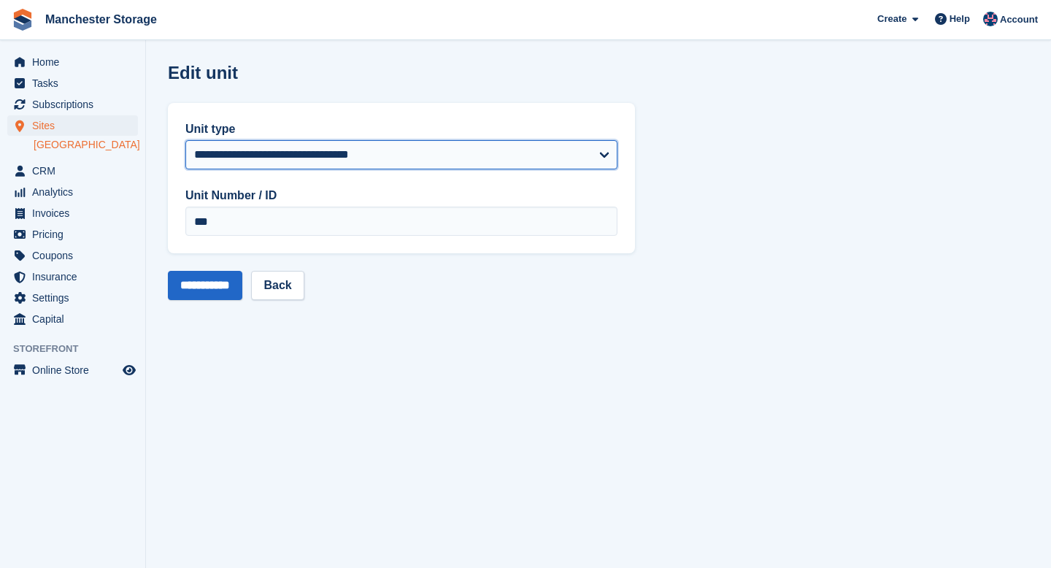
click at [393, 150] on select "**********" at bounding box center [401, 154] width 432 height 29
select select "*****"
click at [185, 140] on select "**********" at bounding box center [401, 154] width 432 height 29
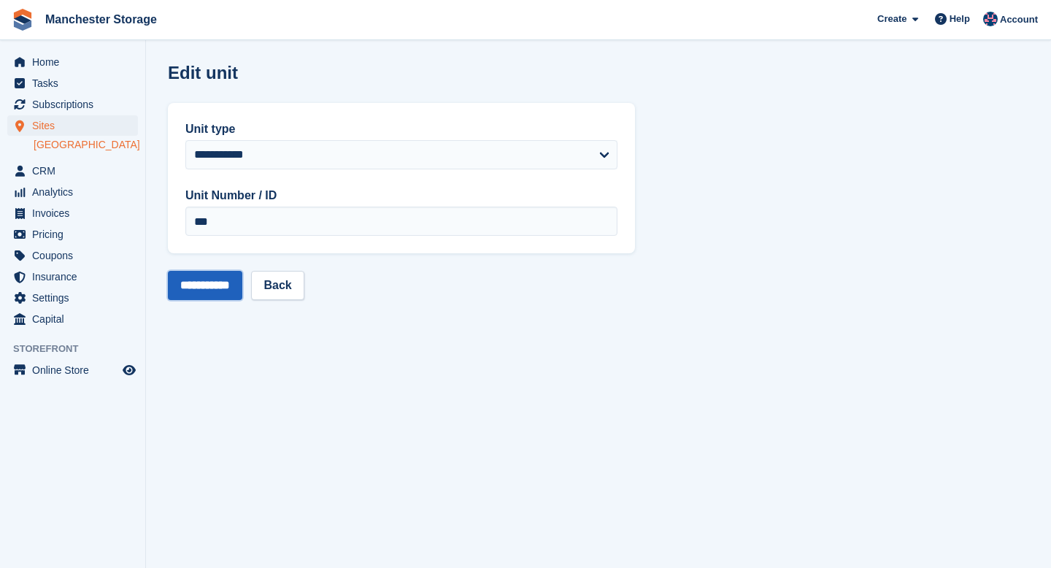
click at [220, 299] on input "**********" at bounding box center [205, 285] width 74 height 29
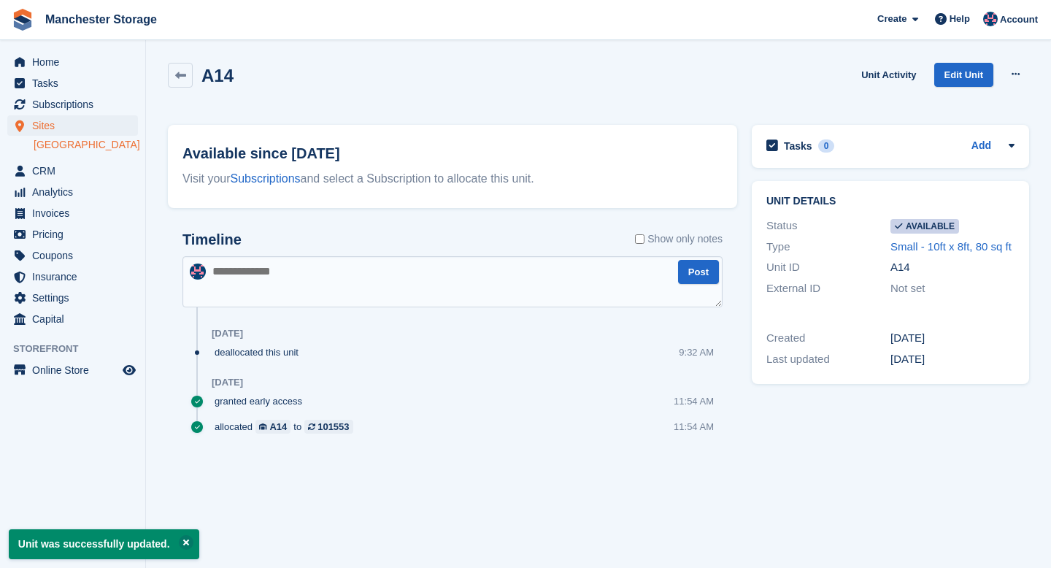
click at [76, 148] on link "[GEOGRAPHIC_DATA]" at bounding box center [86, 145] width 104 height 14
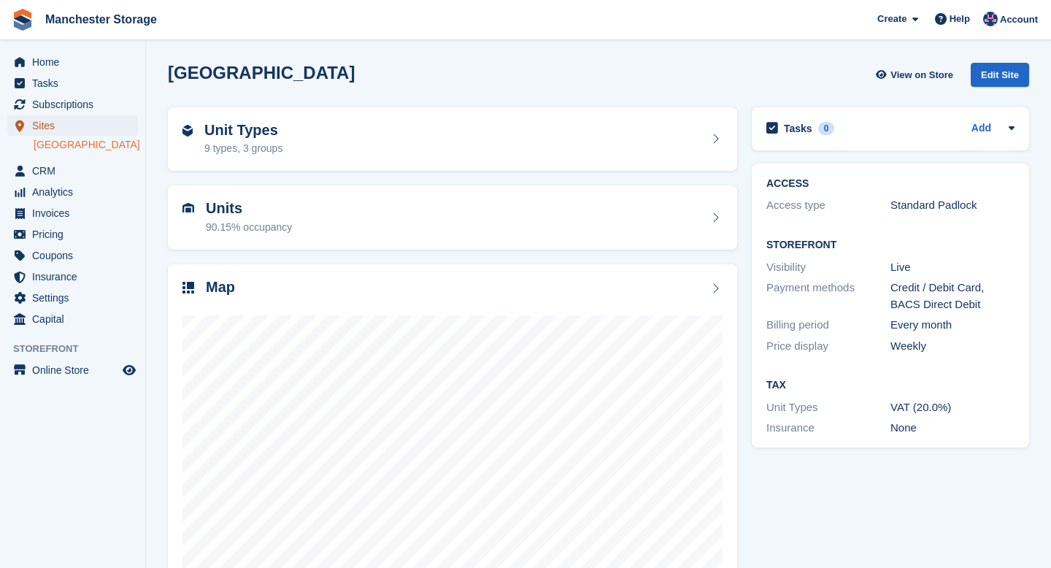
click at [50, 127] on span "Sites" at bounding box center [76, 125] width 88 height 20
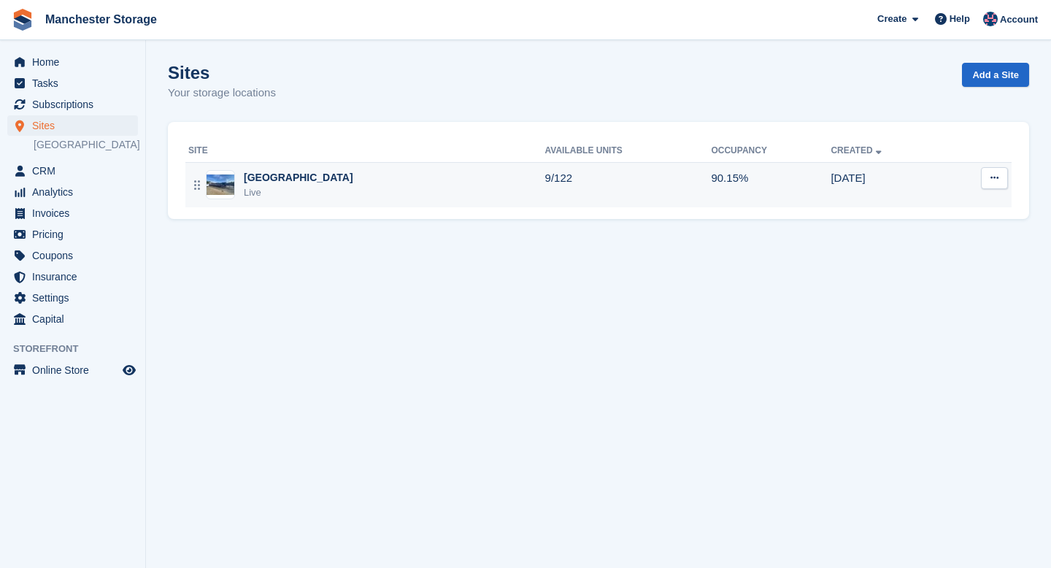
click at [274, 190] on div "Live" at bounding box center [298, 192] width 109 height 15
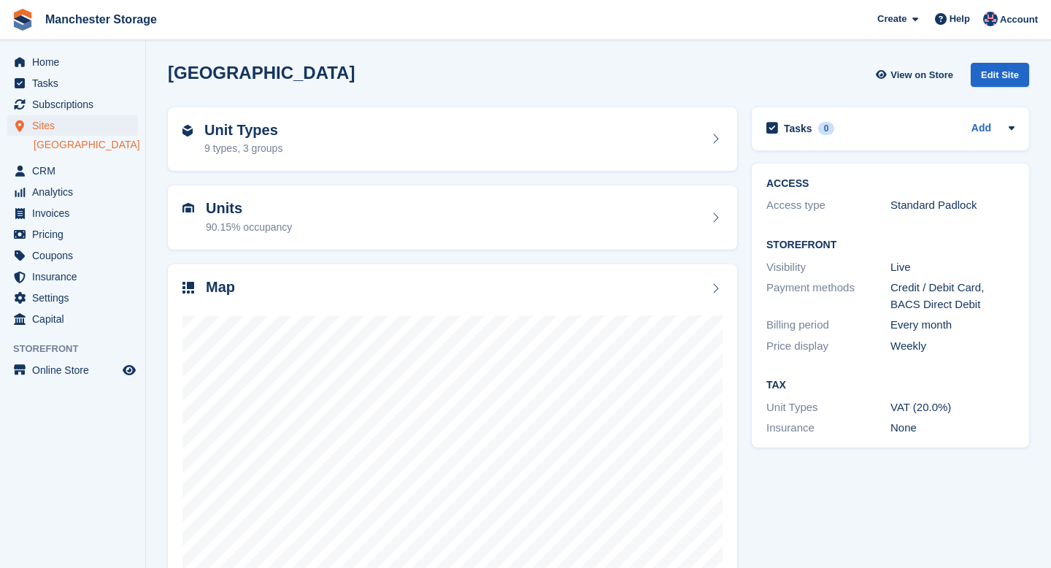
scroll to position [55, 0]
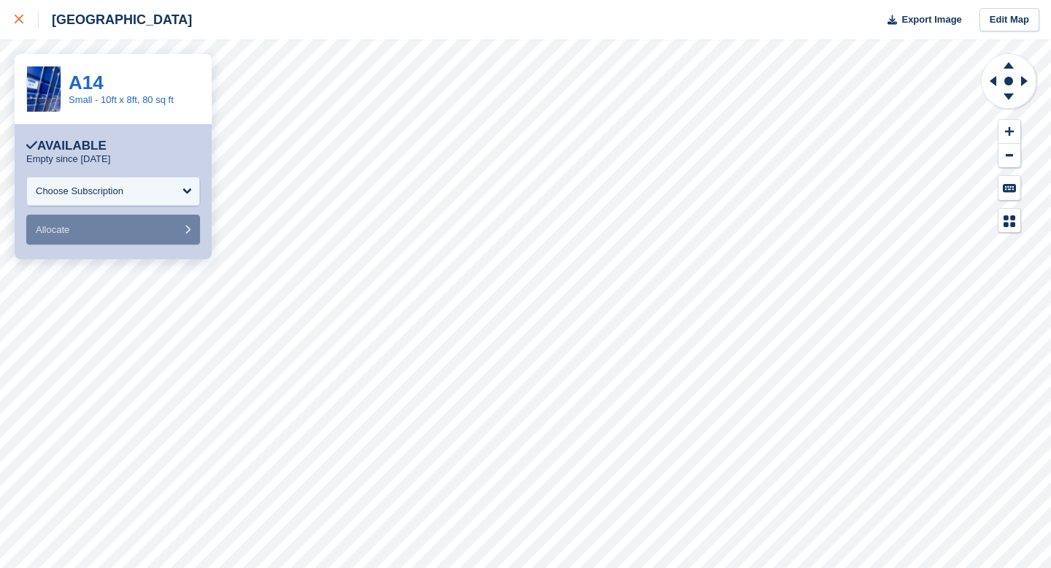
click at [22, 12] on div at bounding box center [27, 20] width 24 height 18
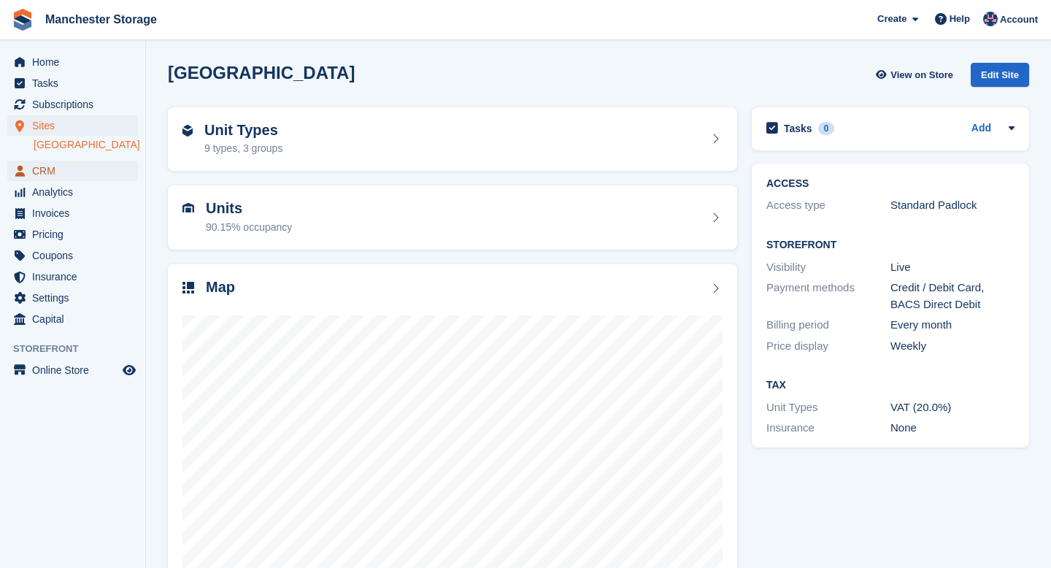
click at [45, 164] on span "CRM" at bounding box center [76, 171] width 88 height 20
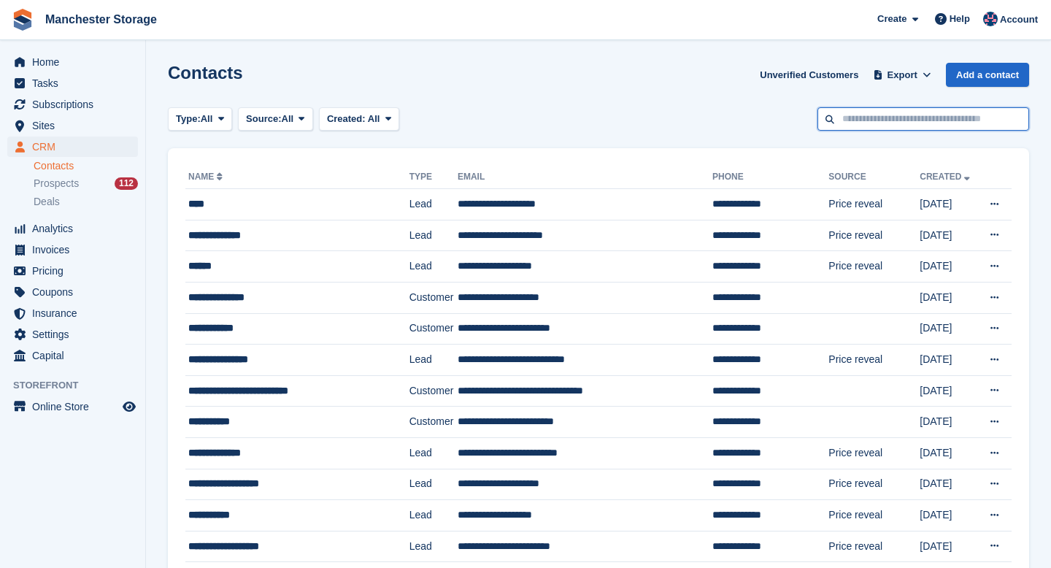
click at [881, 122] on input "text" at bounding box center [923, 119] width 212 height 24
type input "****"
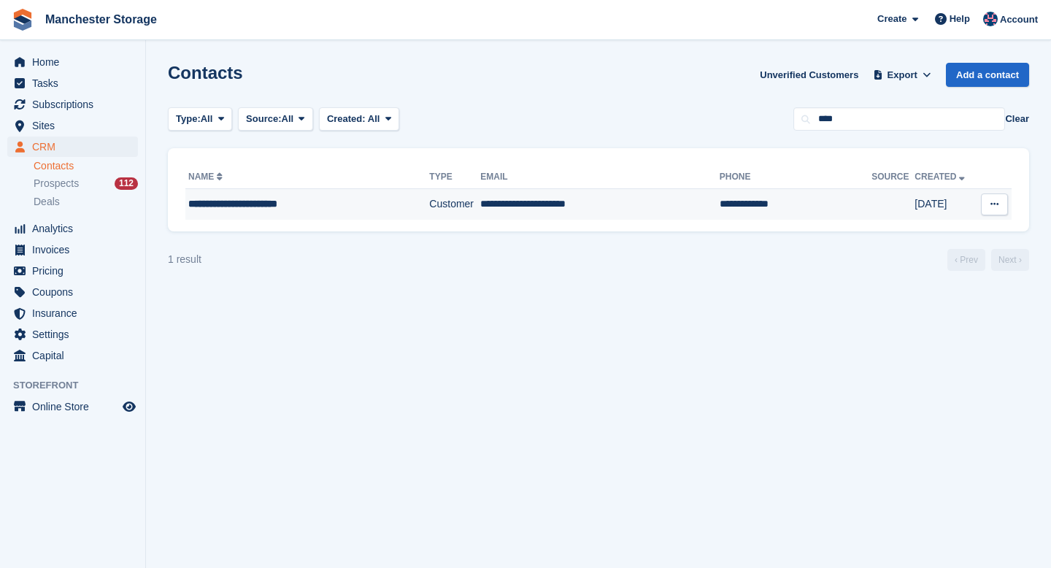
click at [345, 201] on div "**********" at bounding box center [292, 203] width 209 height 15
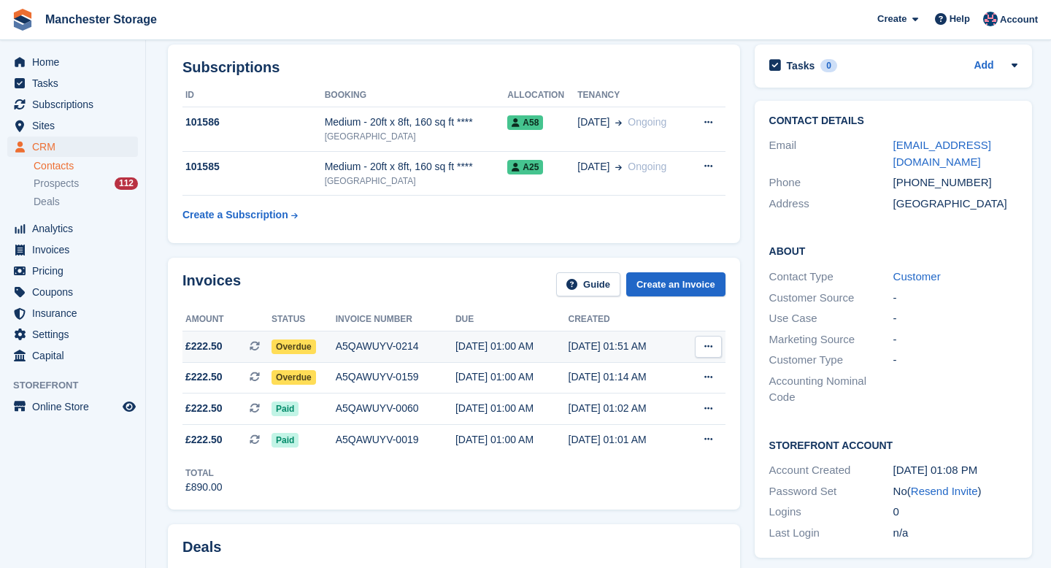
scroll to position [213, 0]
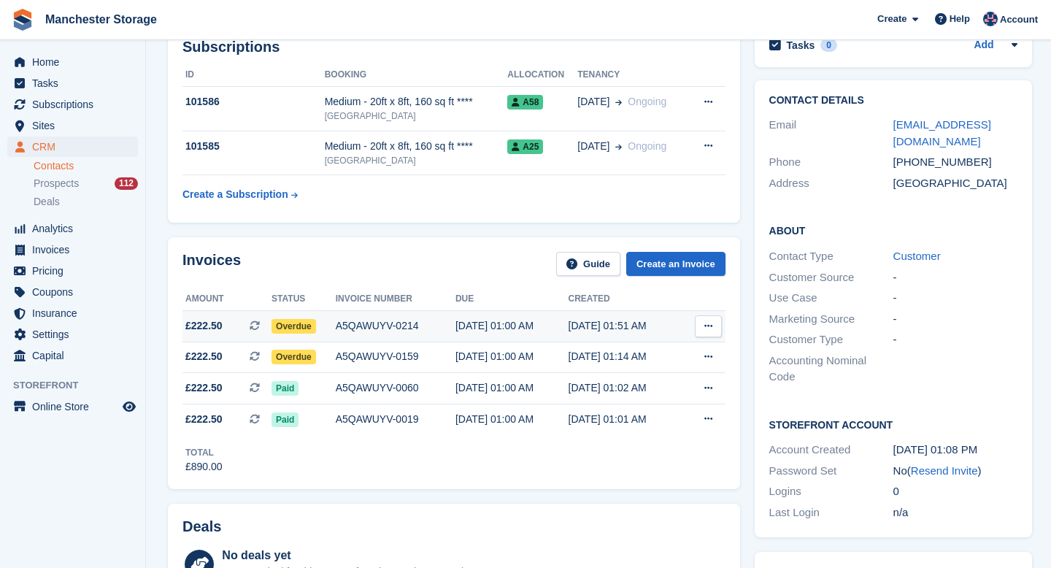
click at [304, 329] on span "Overdue" at bounding box center [294, 326] width 45 height 15
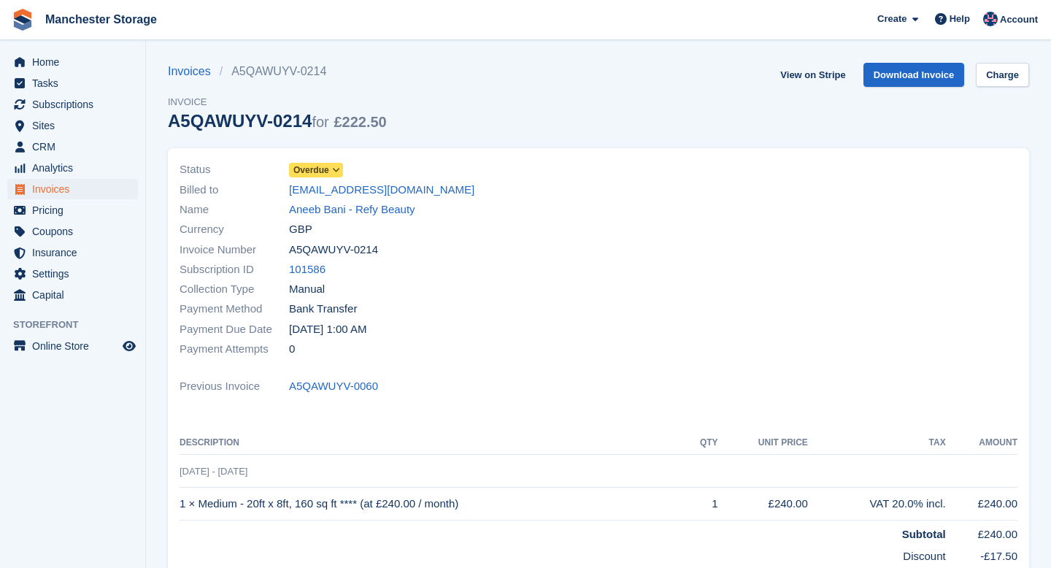
click at [332, 168] on span at bounding box center [337, 170] width 12 height 12
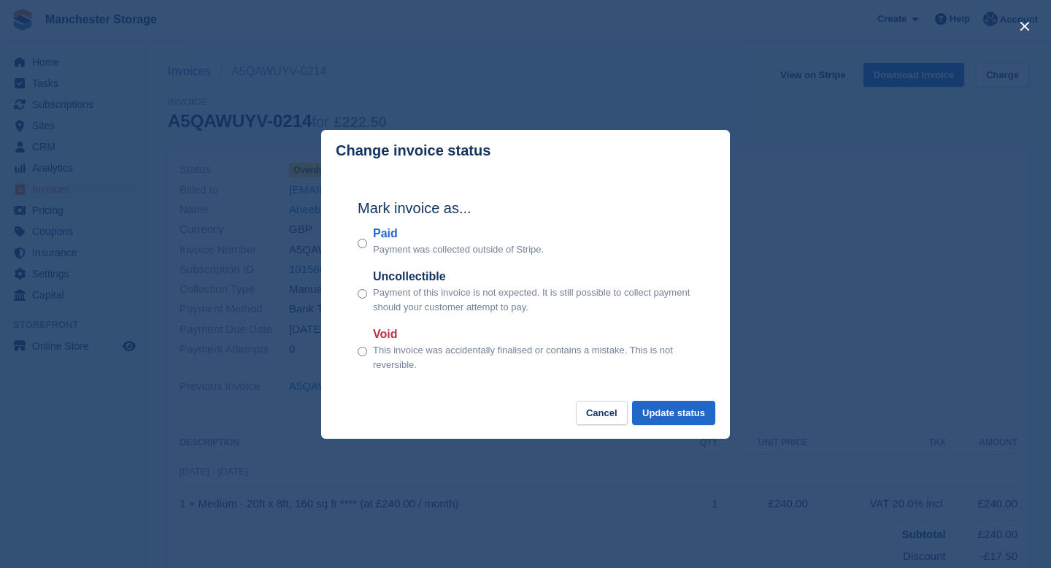
click at [387, 242] on p "Payment was collected outside of Stripe." at bounding box center [458, 249] width 171 height 15
click at [671, 412] on button "Update status" at bounding box center [673, 413] width 83 height 24
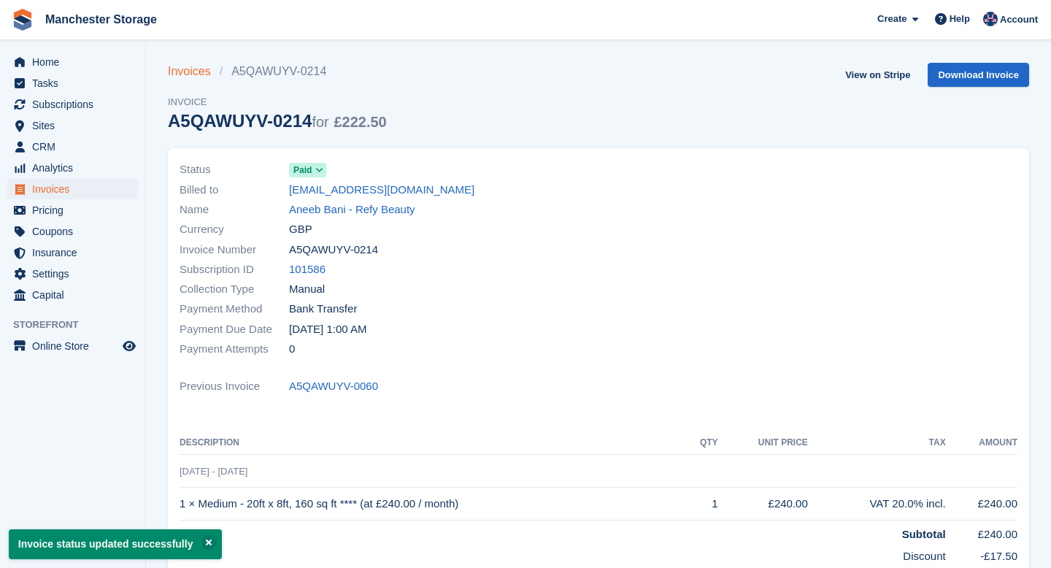
click at [196, 73] on link "Invoices" at bounding box center [194, 72] width 52 height 18
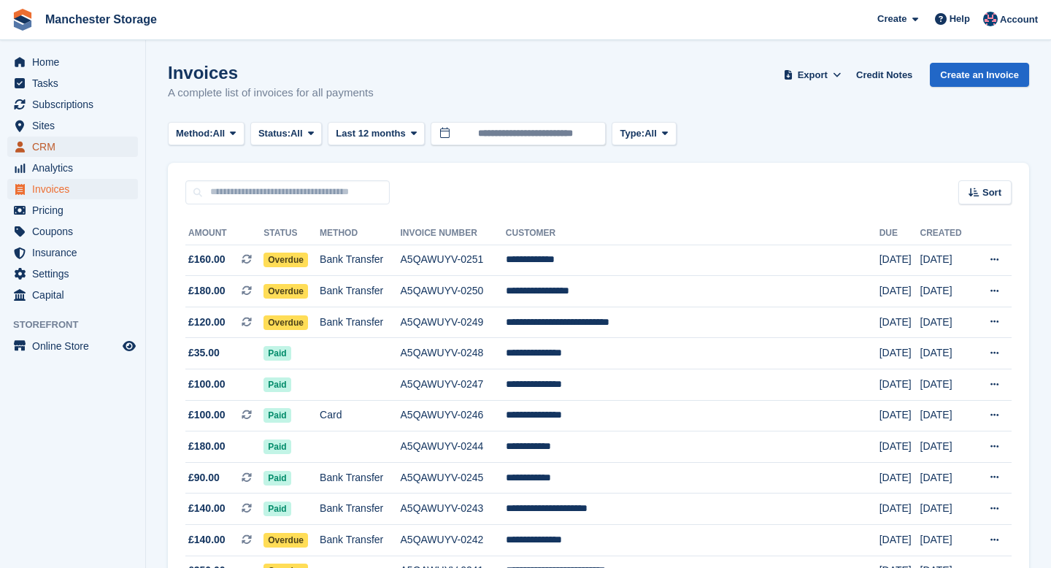
click at [47, 150] on span "CRM" at bounding box center [76, 146] width 88 height 20
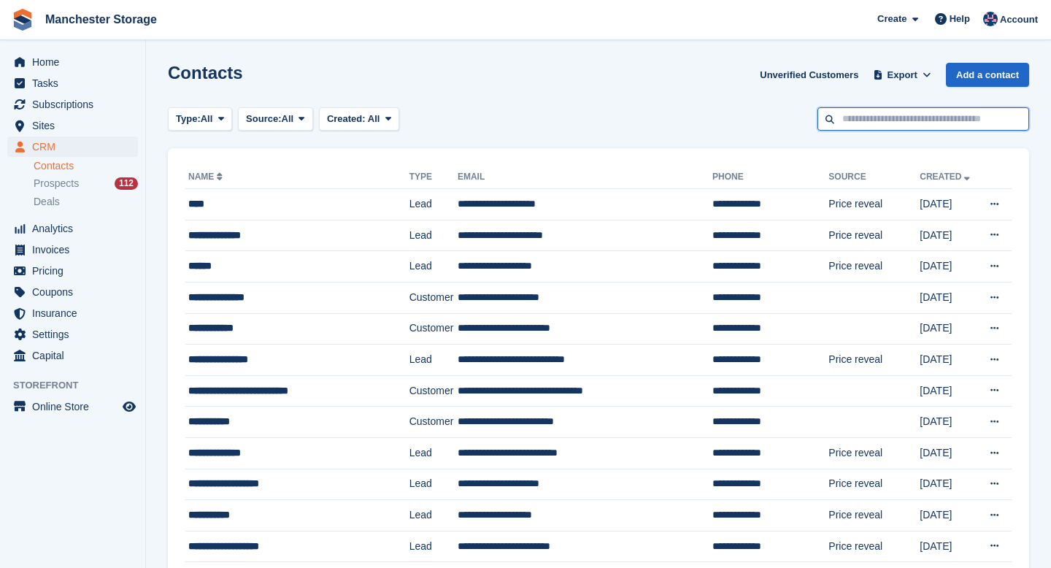
click at [912, 108] on input "text" at bounding box center [923, 119] width 212 height 24
type input "****"
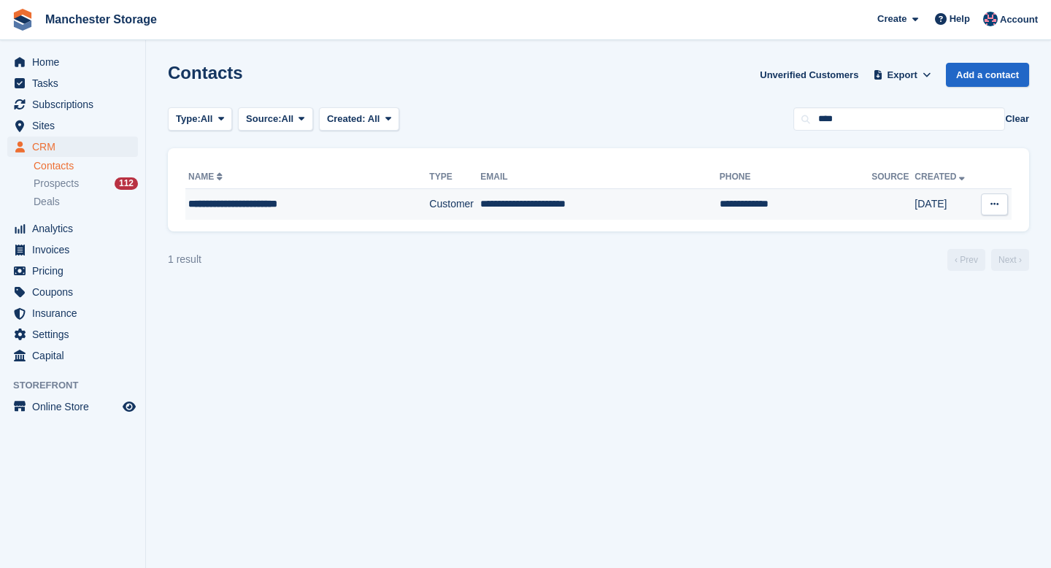
click at [384, 217] on td "**********" at bounding box center [307, 204] width 244 height 31
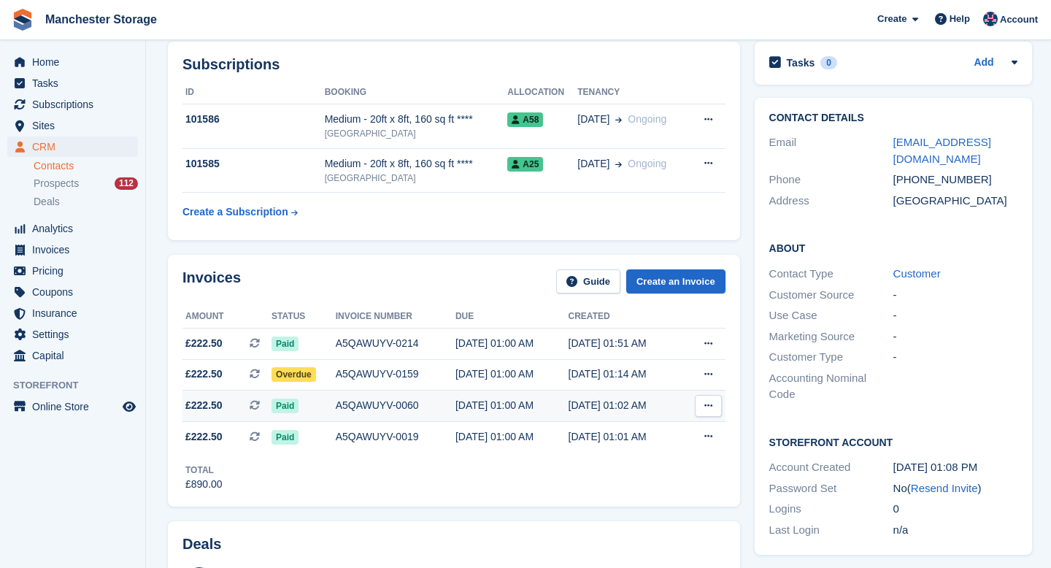
scroll to position [258, 0]
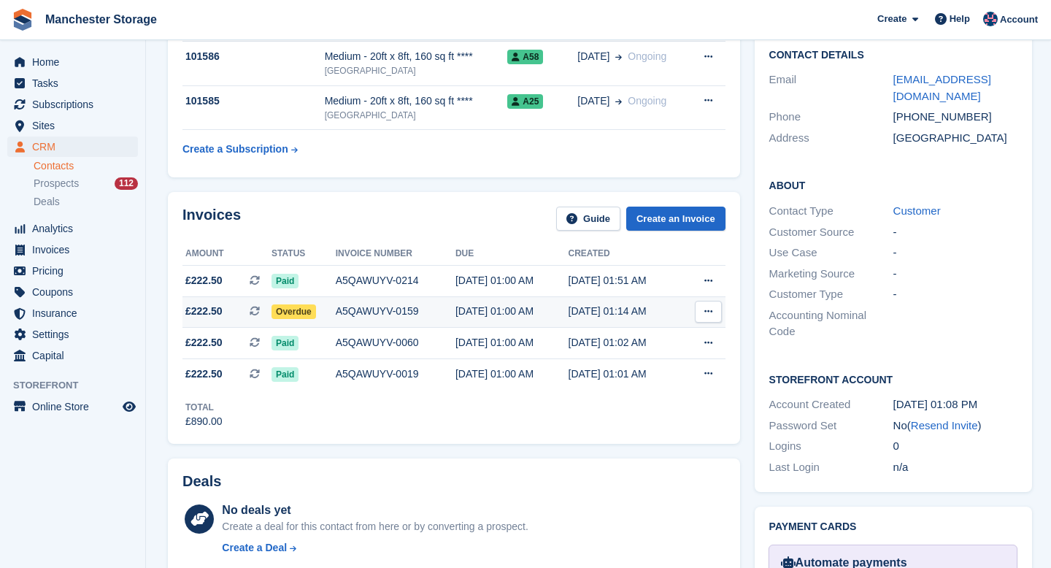
click at [307, 313] on span "Overdue" at bounding box center [294, 311] width 45 height 15
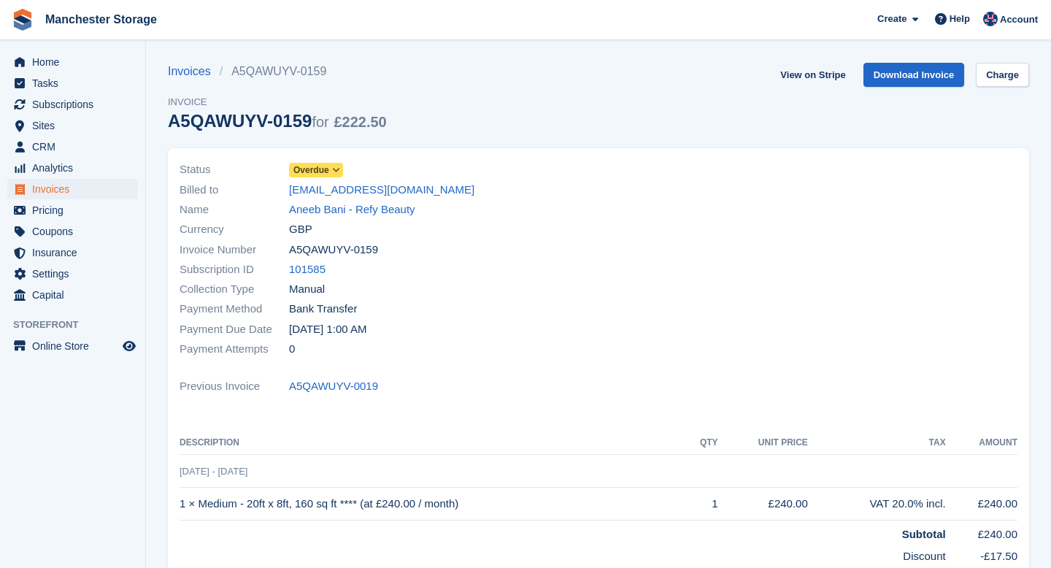
click at [324, 173] on span "Overdue" at bounding box center [311, 169] width 36 height 13
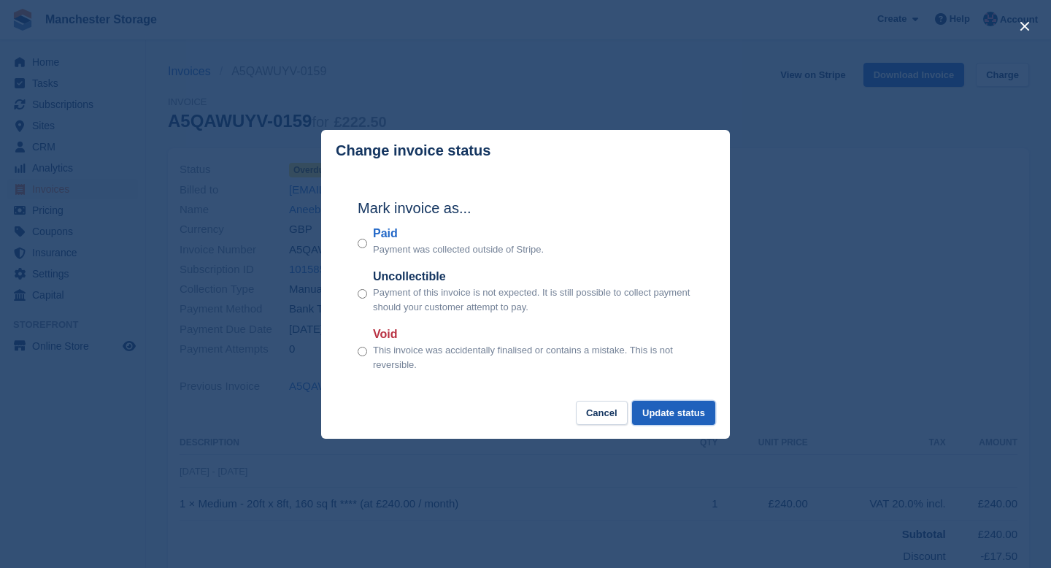
click at [657, 420] on button "Update status" at bounding box center [673, 413] width 83 height 24
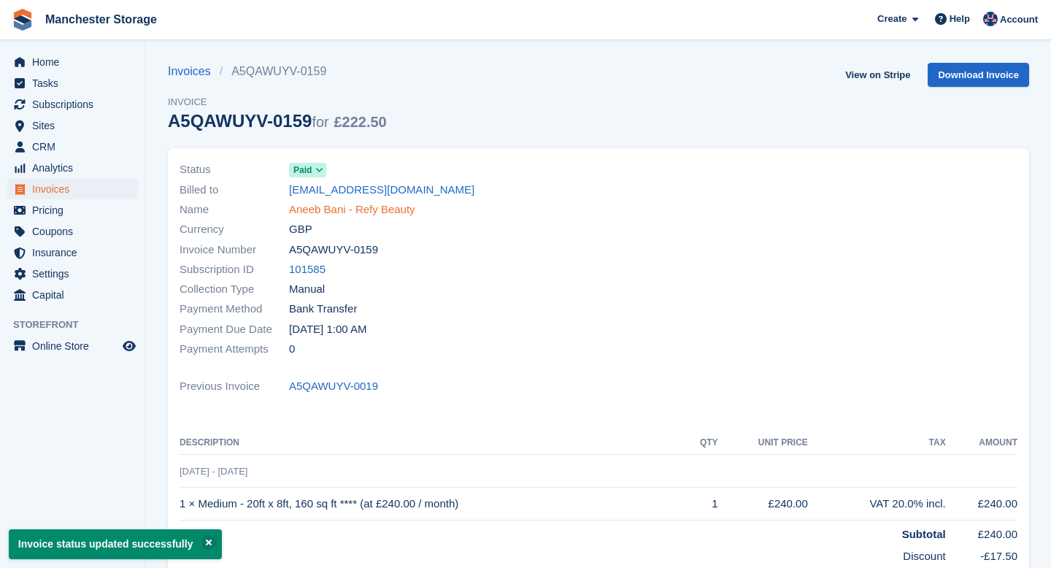
drag, startPoint x: 338, startPoint y: 187, endPoint x: 398, endPoint y: 206, distance: 63.5
click at [398, 206] on link "Aneeb Bani - Refy Beauty" at bounding box center [352, 209] width 126 height 17
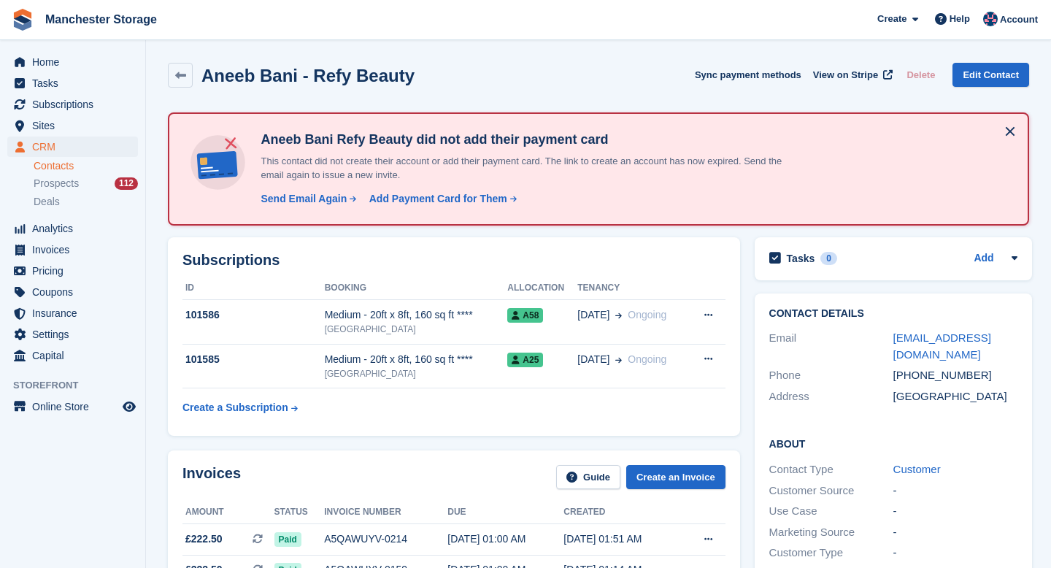
click at [234, 145] on img at bounding box center [218, 162] width 62 height 62
click at [228, 139] on img at bounding box center [218, 162] width 62 height 62
click at [1010, 129] on button at bounding box center [1009, 131] width 23 height 23
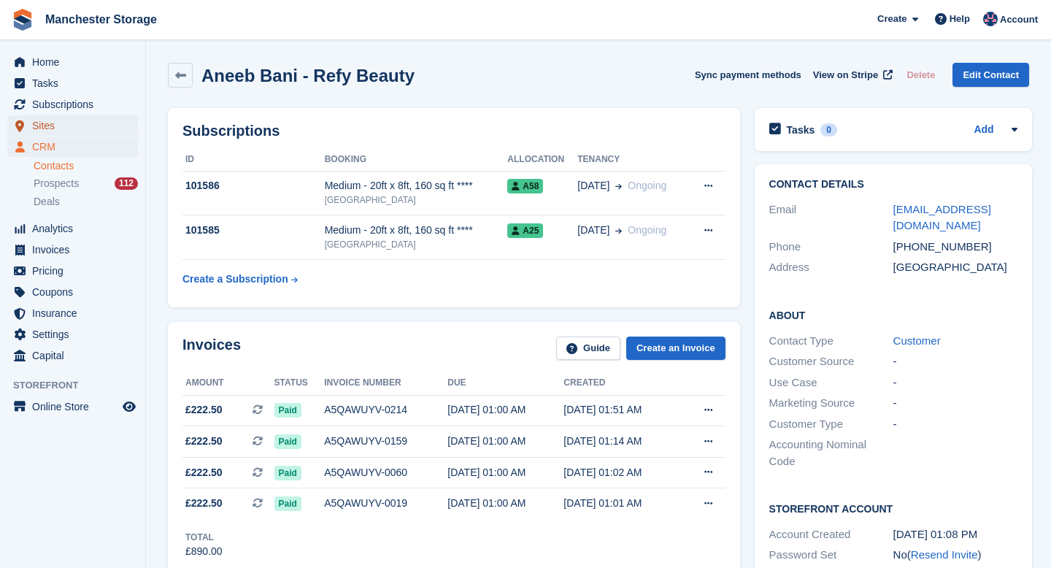
click at [47, 126] on span "Sites" at bounding box center [76, 125] width 88 height 20
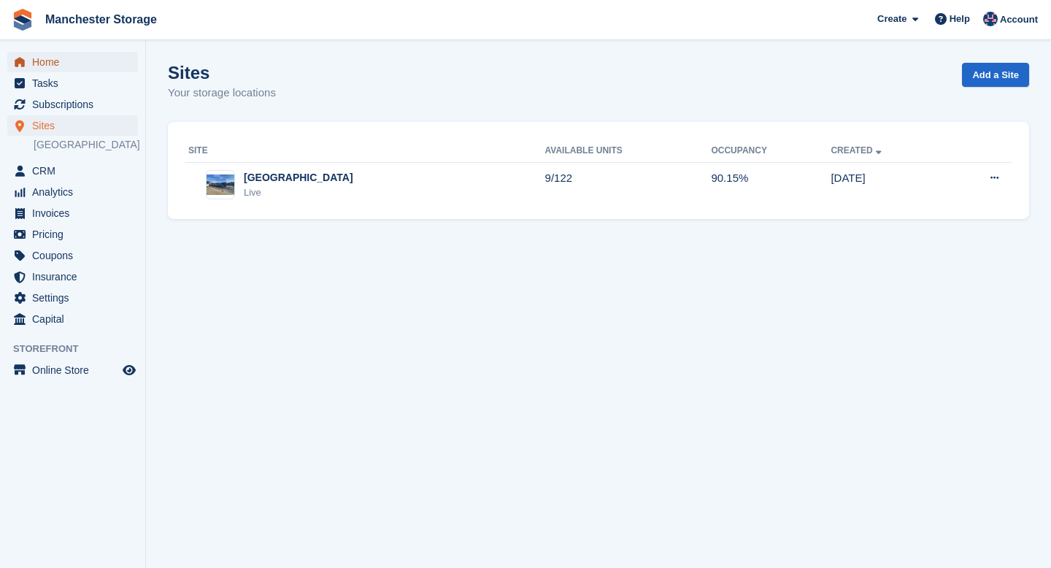
click at [43, 60] on span "Home" at bounding box center [76, 62] width 88 height 20
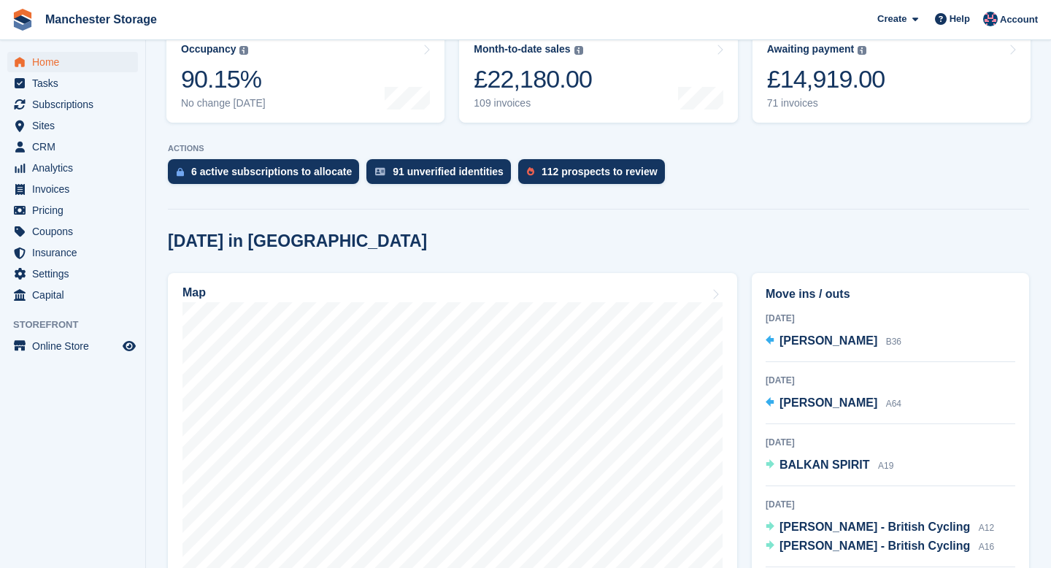
scroll to position [234, 0]
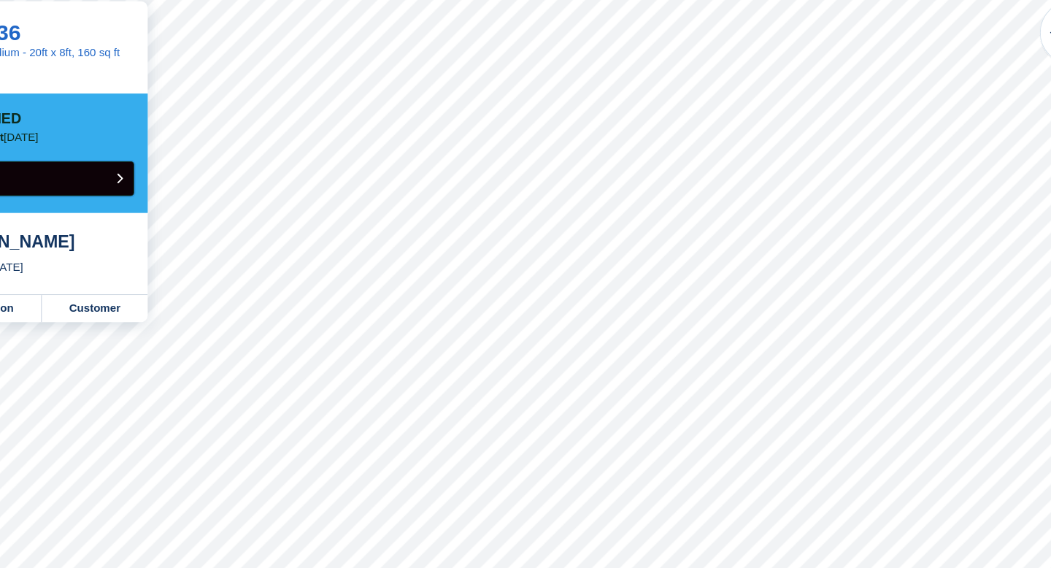
click at [185, 203] on icon "submit" at bounding box center [188, 206] width 6 height 9
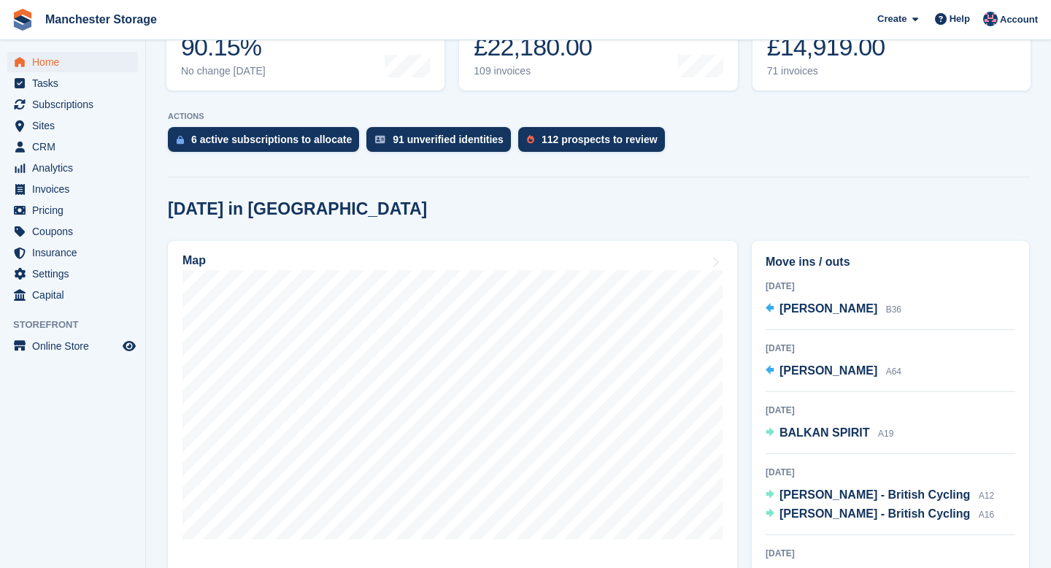
scroll to position [262, 0]
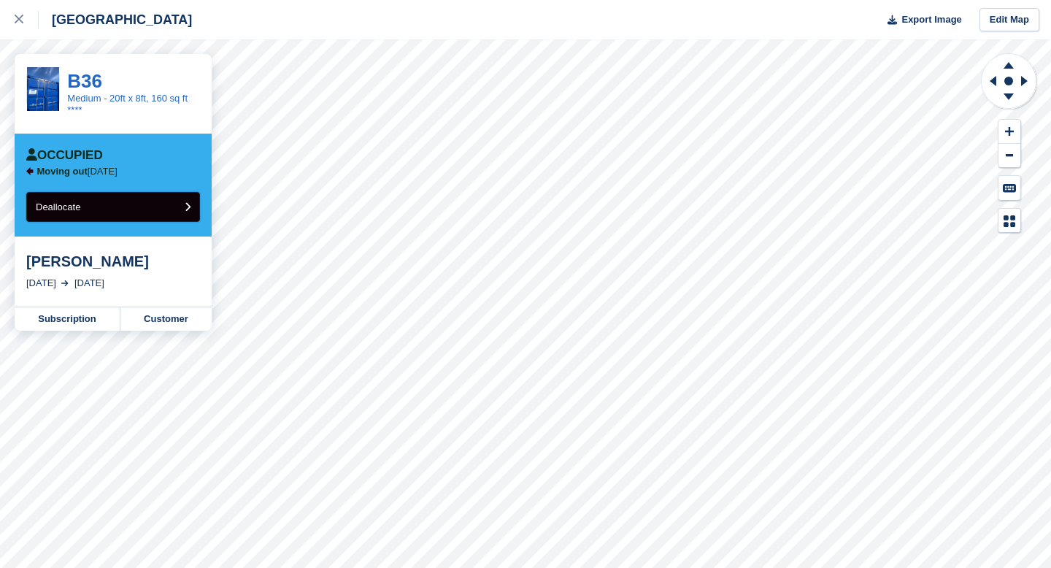
click at [80, 212] on button "Deallocate" at bounding box center [113, 207] width 174 height 30
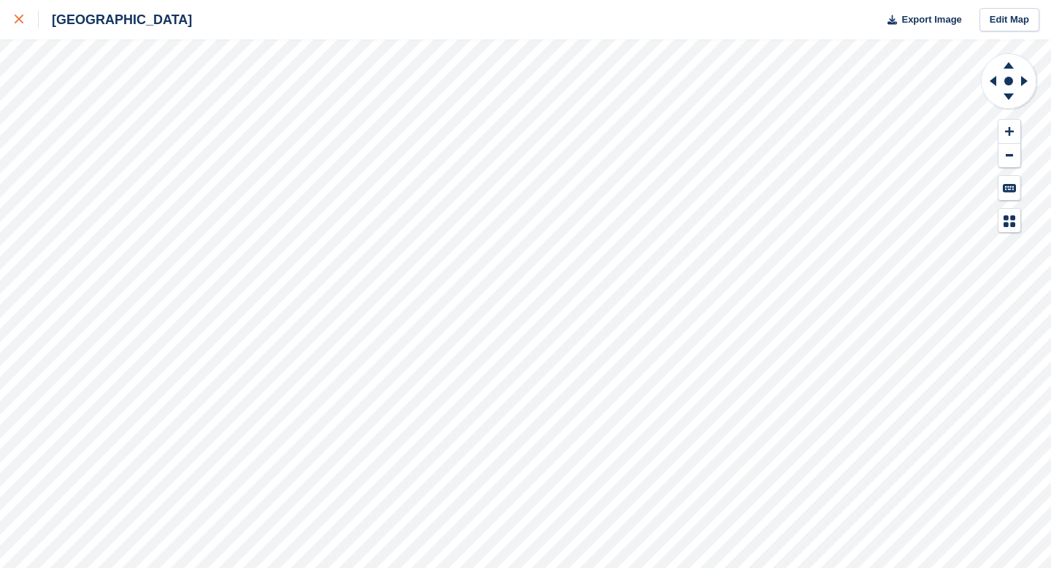
click at [31, 24] on div at bounding box center [27, 20] width 24 height 18
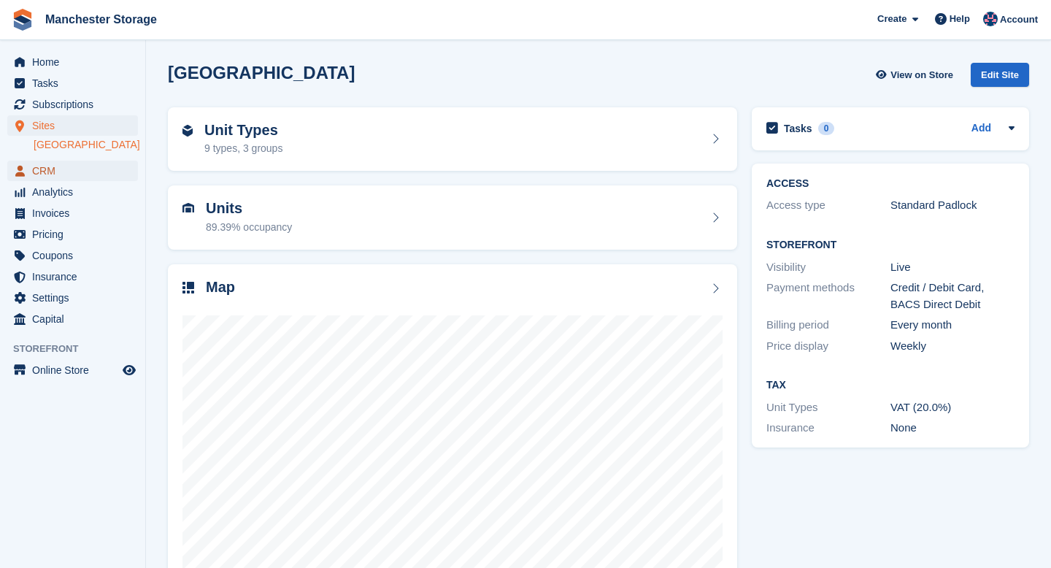
click at [79, 166] on span "CRM" at bounding box center [76, 171] width 88 height 20
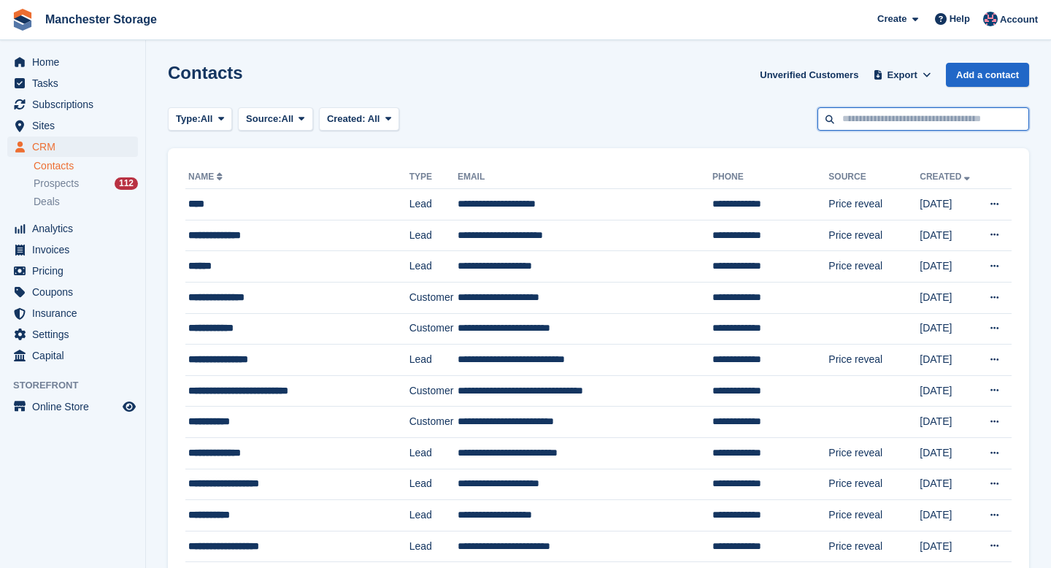
click at [878, 122] on input "text" at bounding box center [923, 119] width 212 height 24
type input "*****"
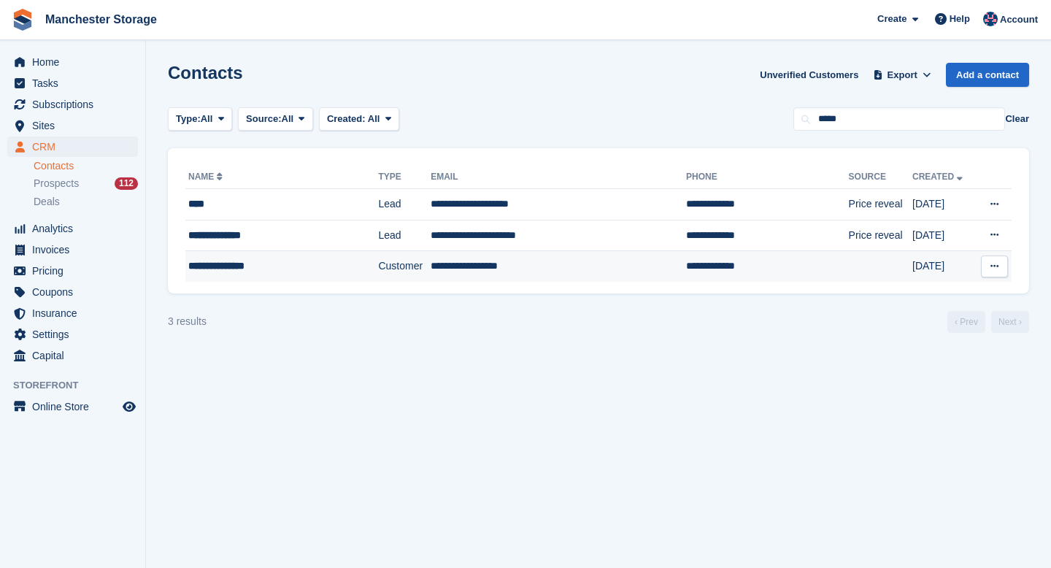
click at [431, 266] on td "**********" at bounding box center [558, 266] width 255 height 31
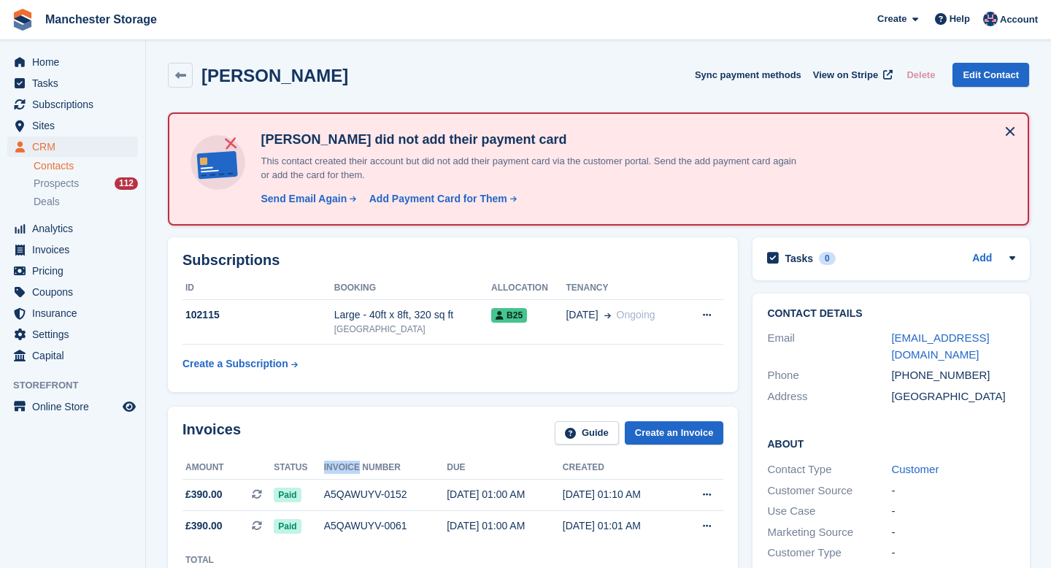
click at [1011, 132] on button at bounding box center [1009, 131] width 23 height 23
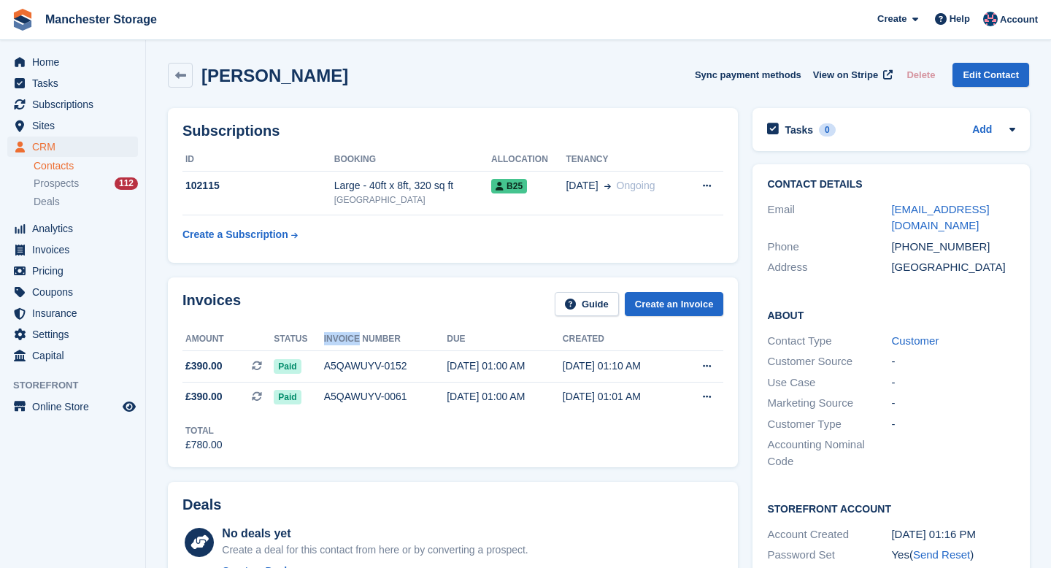
click at [57, 168] on link "Contacts" at bounding box center [86, 166] width 104 height 14
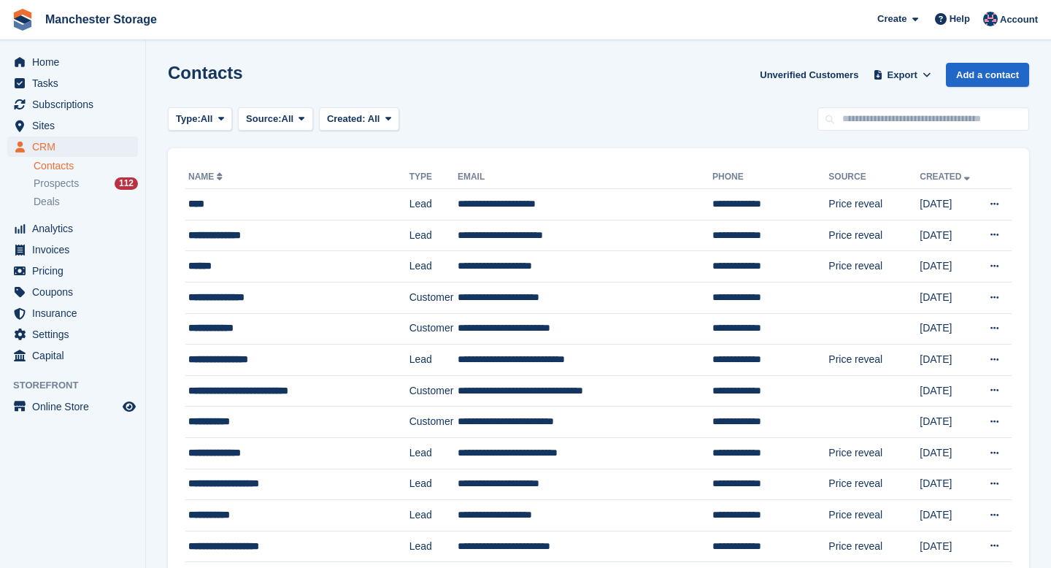
click at [59, 170] on link "Contacts" at bounding box center [86, 166] width 104 height 14
click at [866, 116] on input "text" at bounding box center [923, 119] width 212 height 24
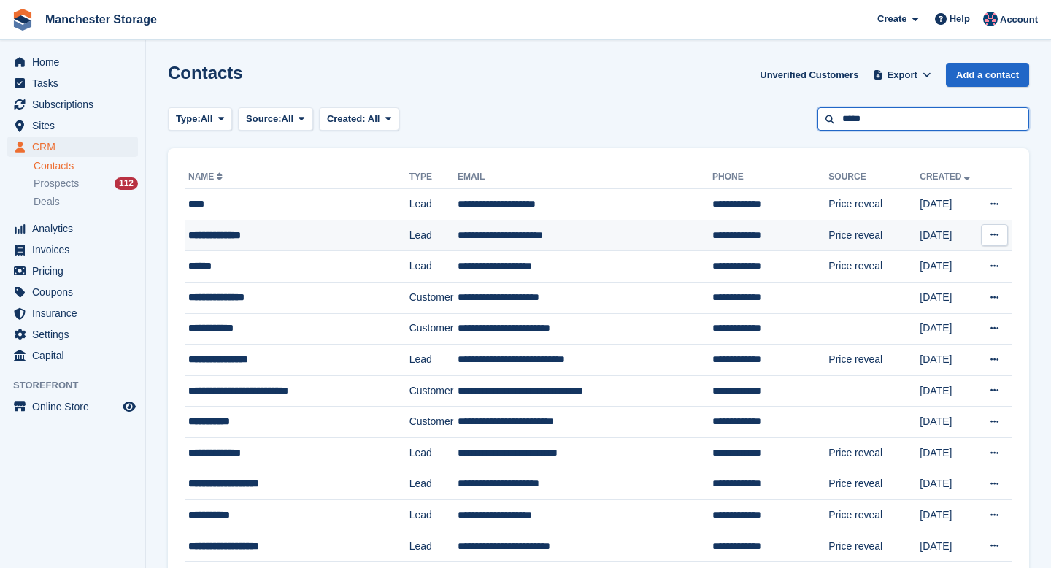
type input "*****"
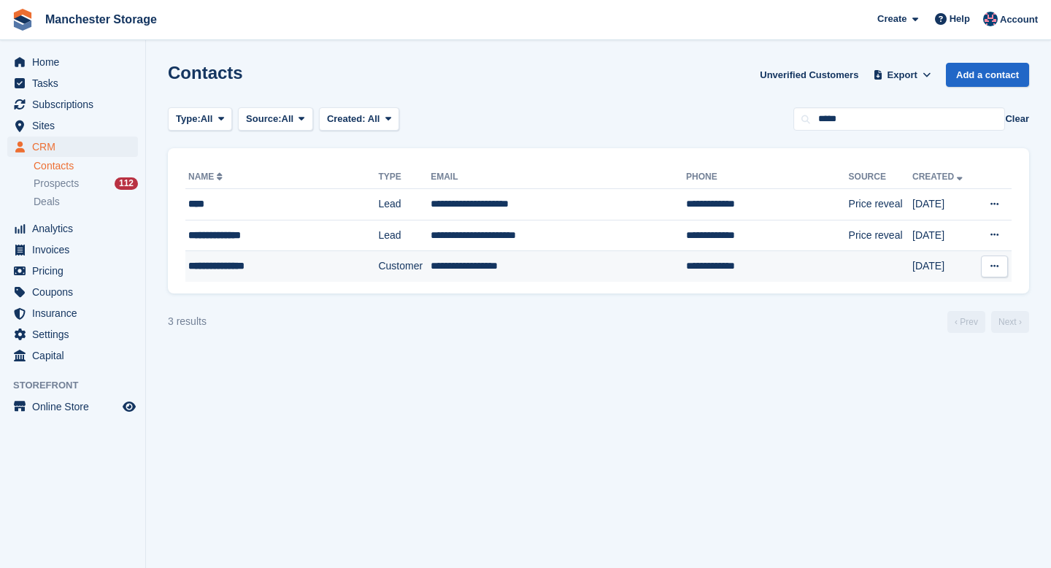
click at [202, 263] on div "**********" at bounding box center [268, 265] width 161 height 15
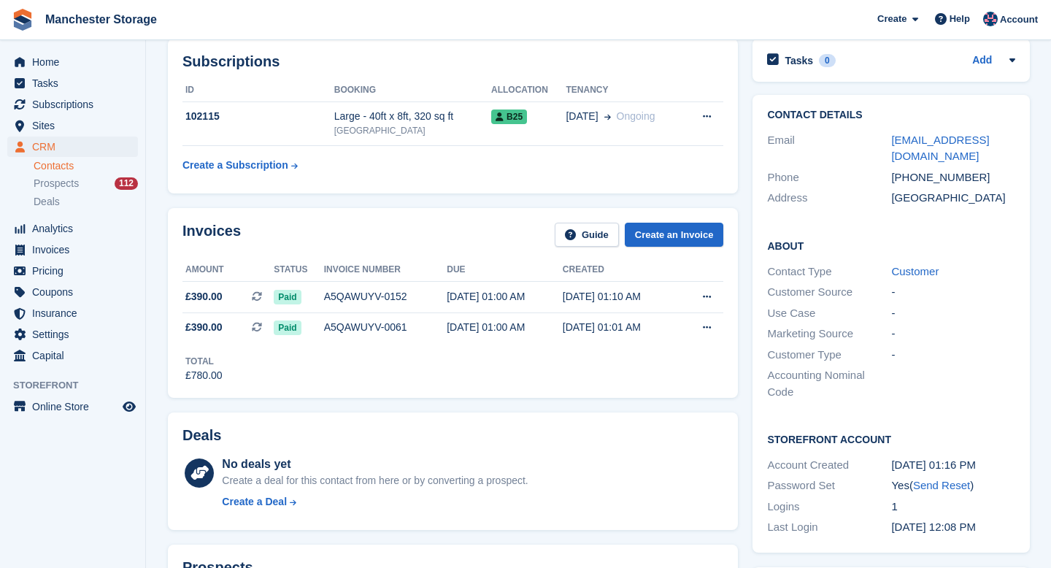
scroll to position [75, 0]
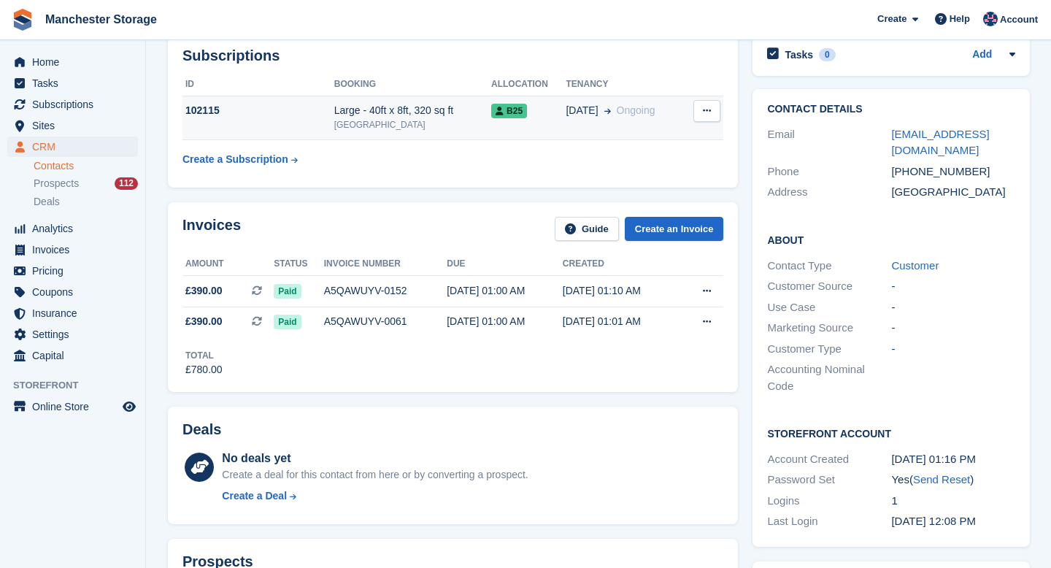
click at [706, 109] on icon at bounding box center [707, 110] width 8 height 9
click at [408, 113] on div "Large - 40ft x 8ft, 320 sq ft" at bounding box center [412, 110] width 157 height 15
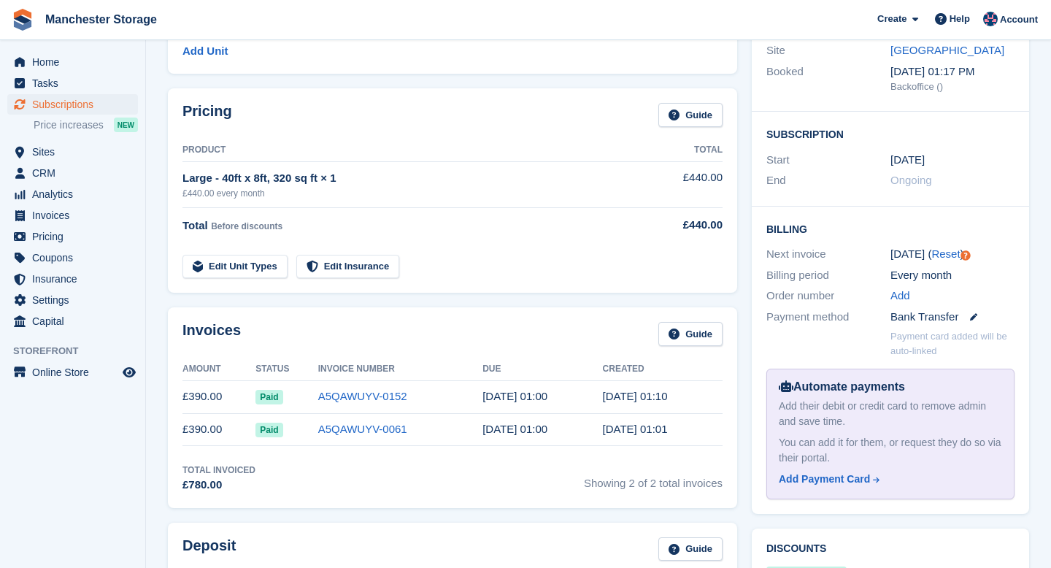
scroll to position [177, 0]
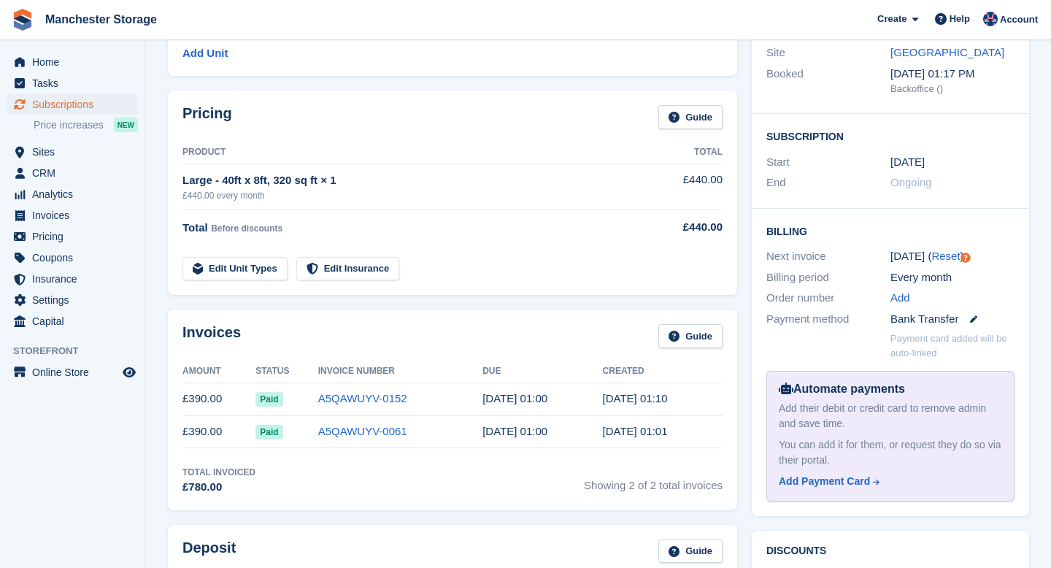
click at [371, 188] on div "Large - 40ft x 8ft, 320 sq ft × 1" at bounding box center [410, 180] width 457 height 17
click at [305, 177] on div "Large - 40ft x 8ft, 320 sq ft × 1" at bounding box center [410, 180] width 457 height 17
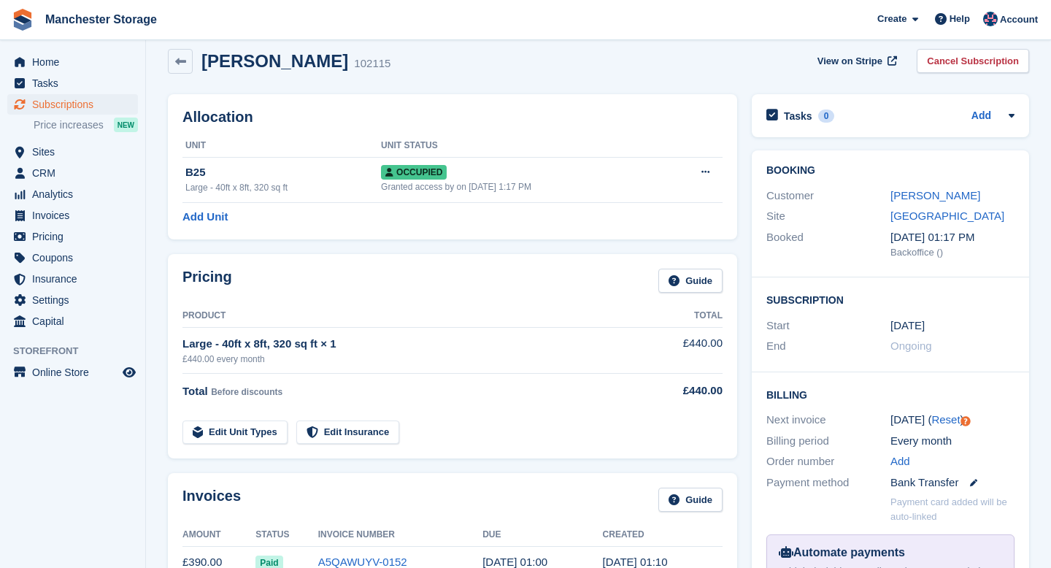
scroll to position [0, 0]
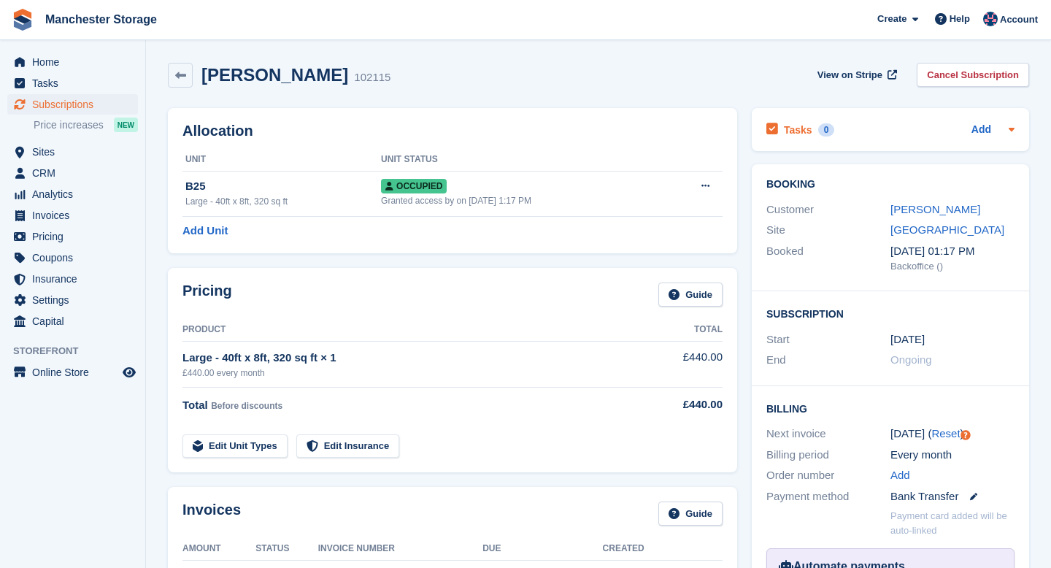
click at [1010, 127] on icon at bounding box center [1012, 129] width 12 height 12
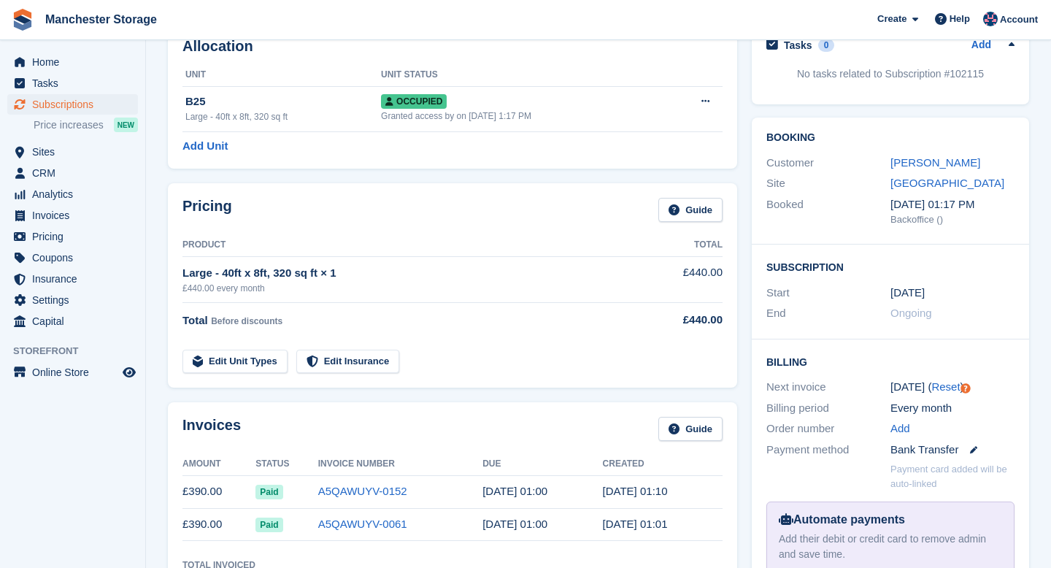
scroll to position [80, 0]
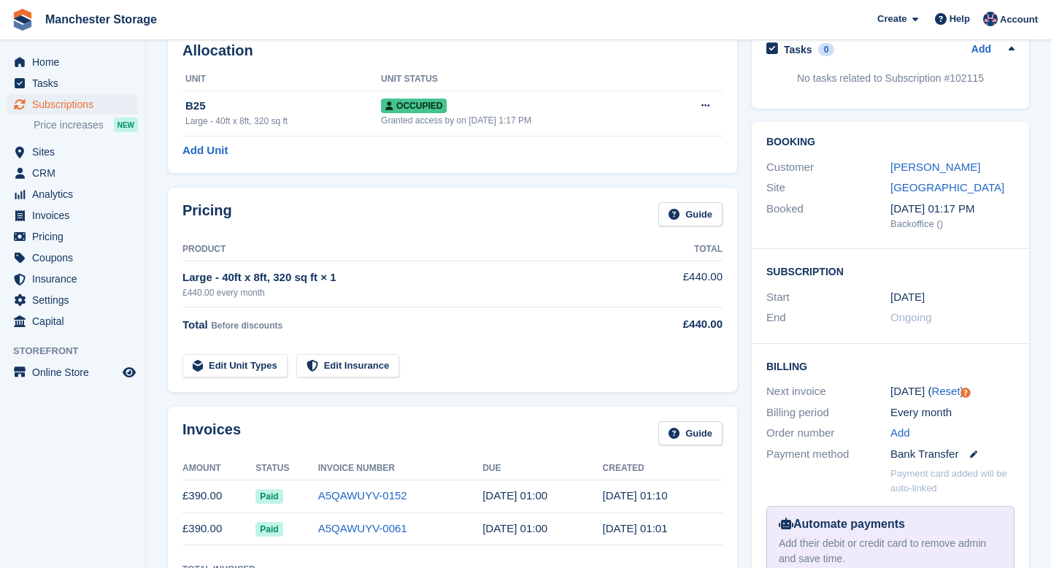
click at [605, 250] on th "Product" at bounding box center [410, 249] width 457 height 23
click at [687, 212] on link "Guide" at bounding box center [690, 214] width 64 height 24
click at [347, 291] on div "£440.00 every month" at bounding box center [410, 292] width 457 height 13
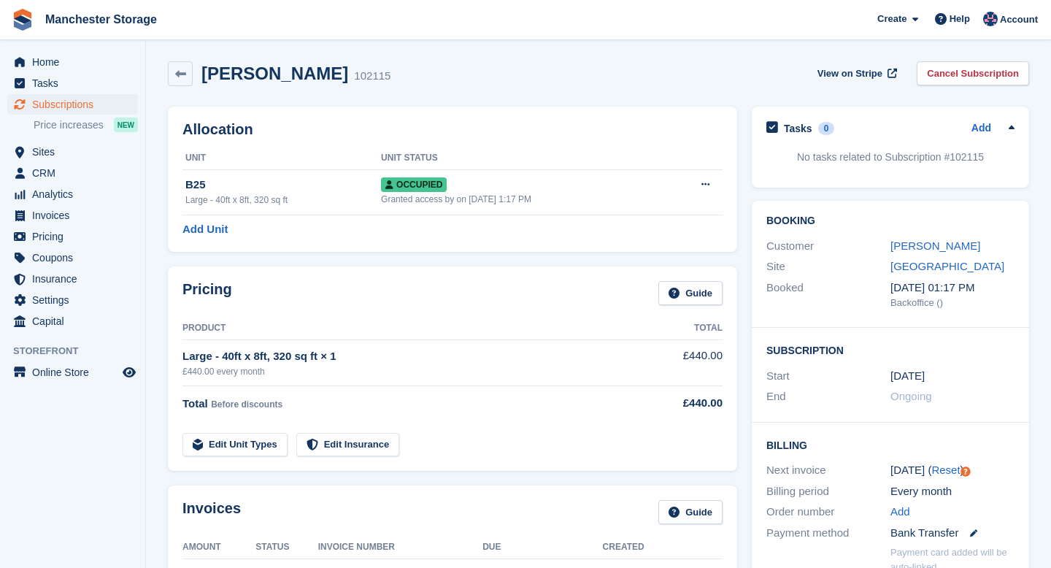
scroll to position [0, 0]
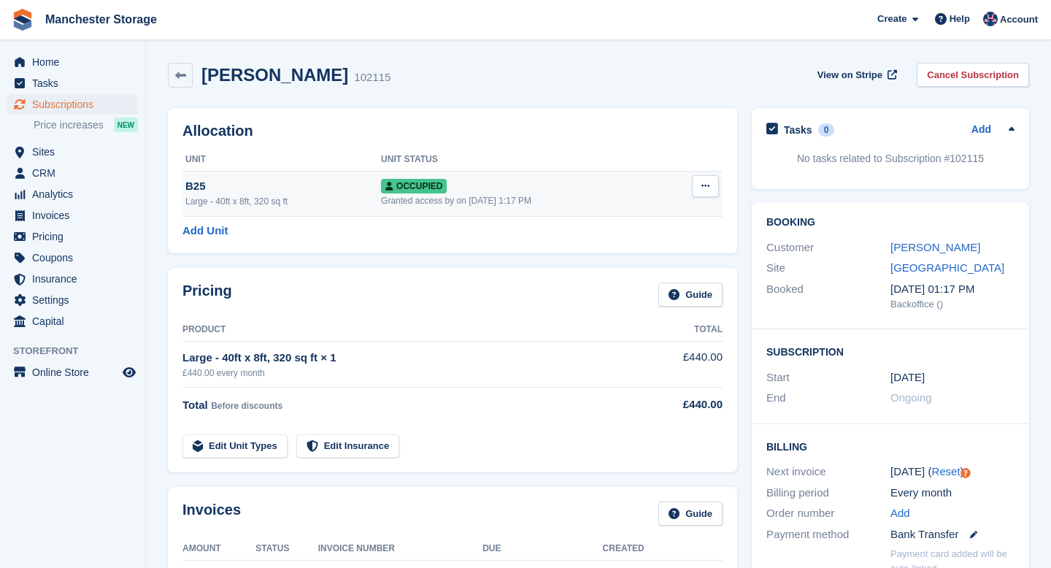
click at [366, 199] on div "Large - 40ft x 8ft, 320 sq ft" at bounding box center [283, 201] width 196 height 13
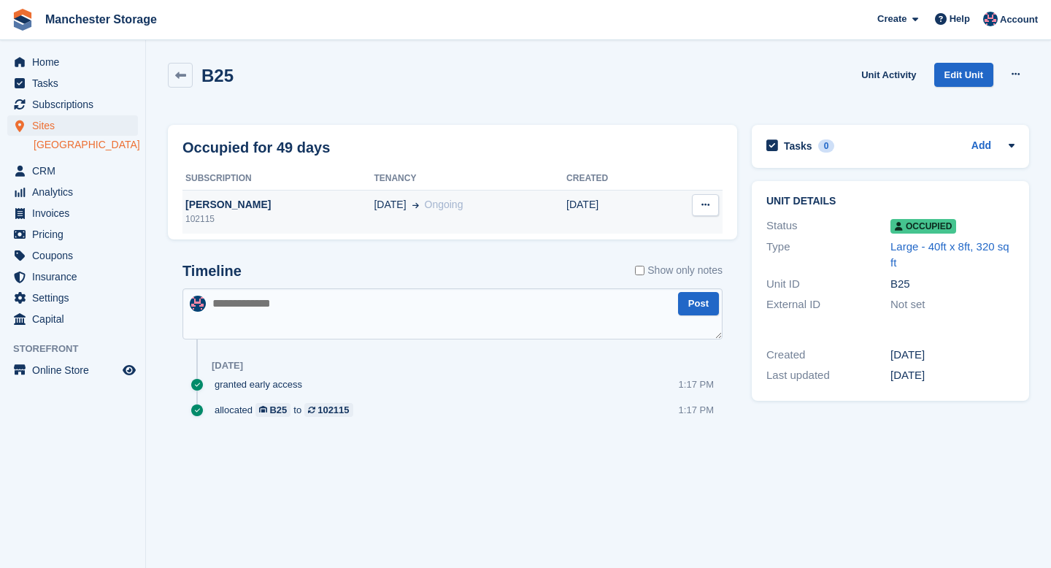
click at [705, 198] on button at bounding box center [705, 205] width 27 height 22
click at [385, 192] on td "[DATE] Ongoing" at bounding box center [470, 212] width 193 height 44
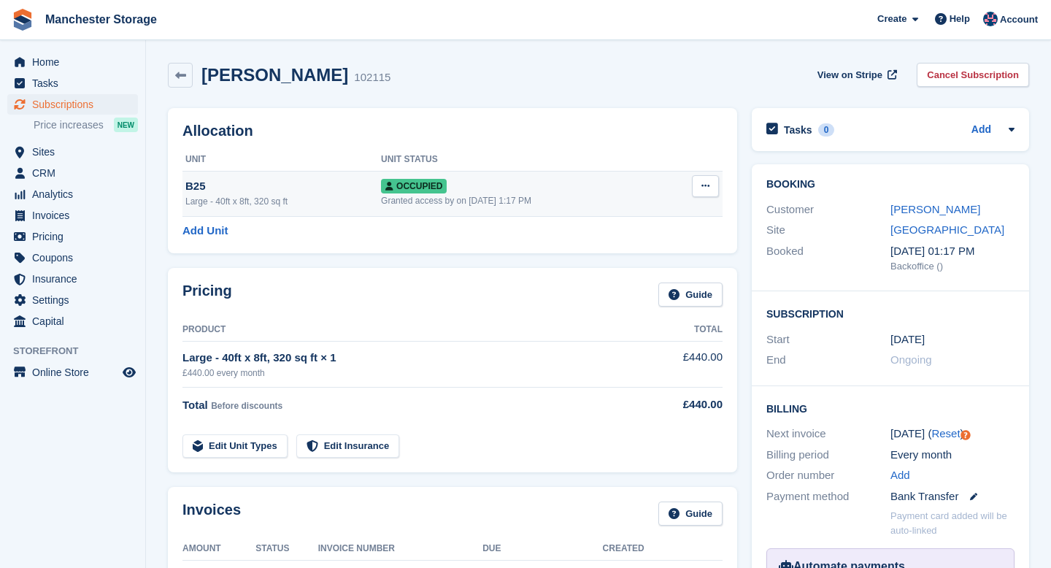
click at [701, 188] on icon at bounding box center [705, 185] width 8 height 9
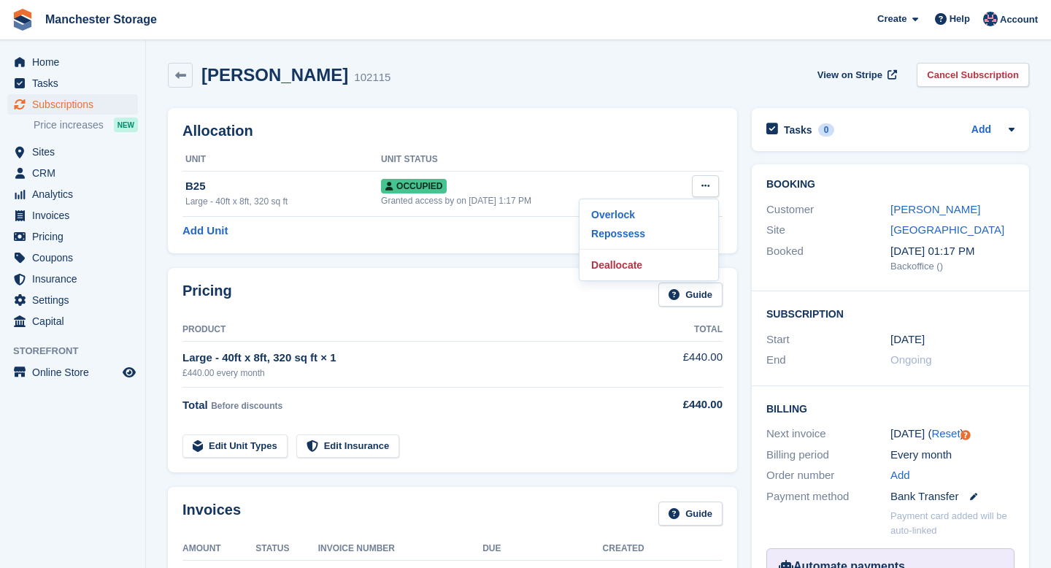
click at [495, 98] on div "[PERSON_NAME] 102115 View on Stripe Cancel Subscription" at bounding box center [599, 77] width 876 height 45
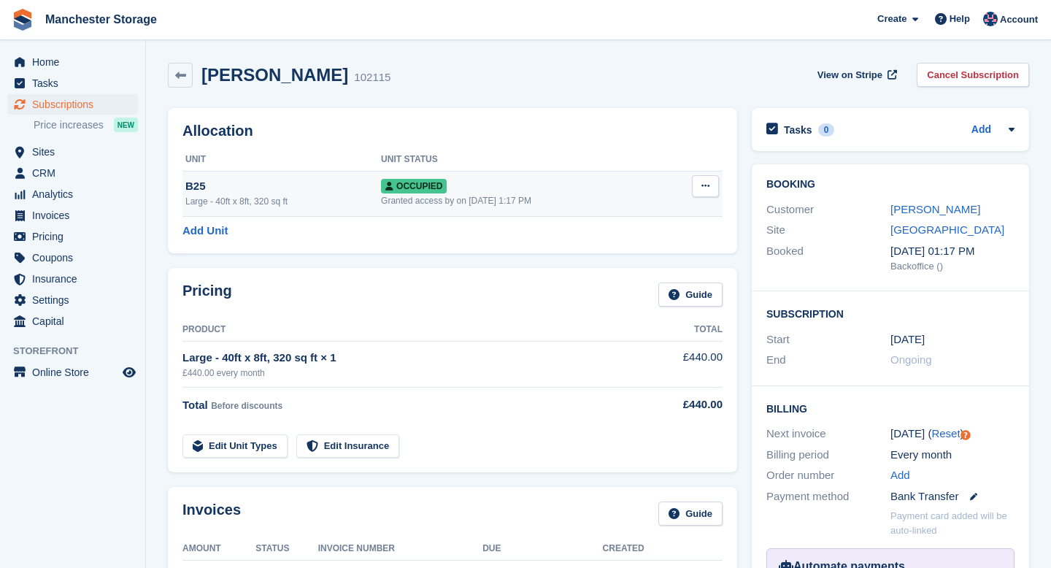
click at [256, 179] on div "B25" at bounding box center [283, 186] width 196 height 17
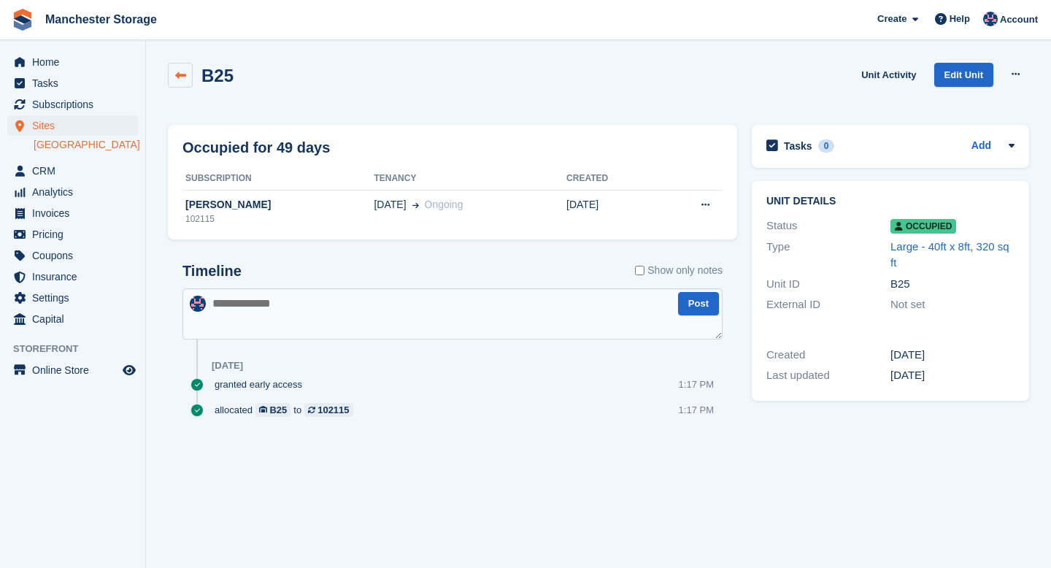
click at [190, 82] on link at bounding box center [180, 75] width 25 height 25
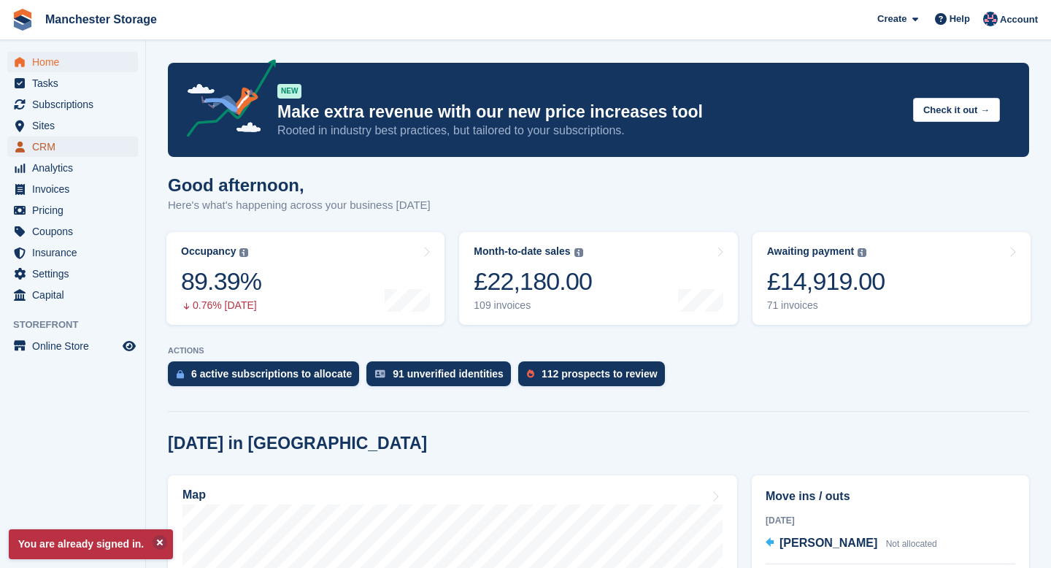
click at [39, 147] on span "CRM" at bounding box center [76, 146] width 88 height 20
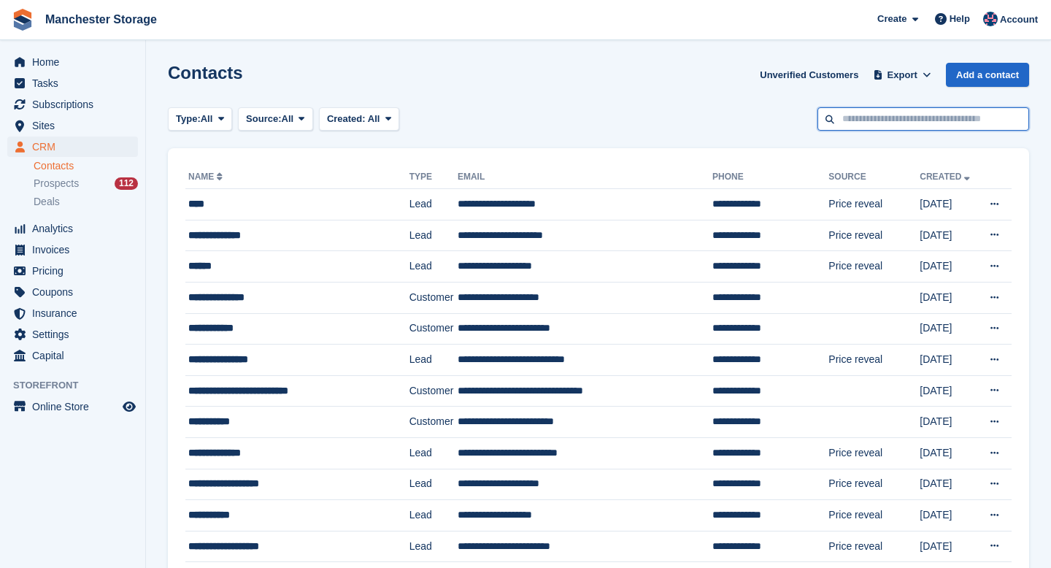
click at [885, 111] on input "text" at bounding box center [923, 119] width 212 height 24
type input "*****"
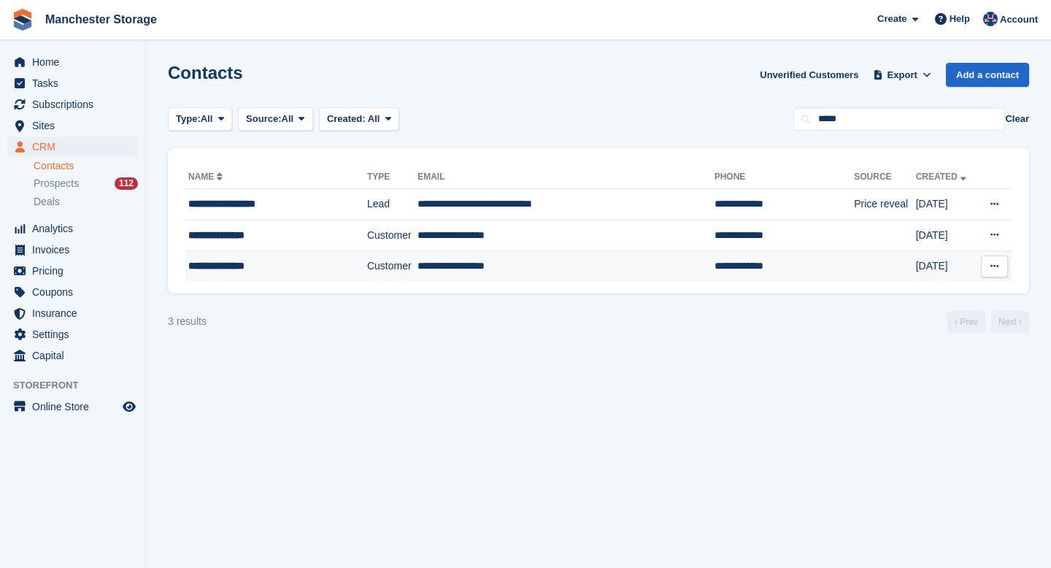
click at [342, 280] on td "**********" at bounding box center [276, 266] width 182 height 31
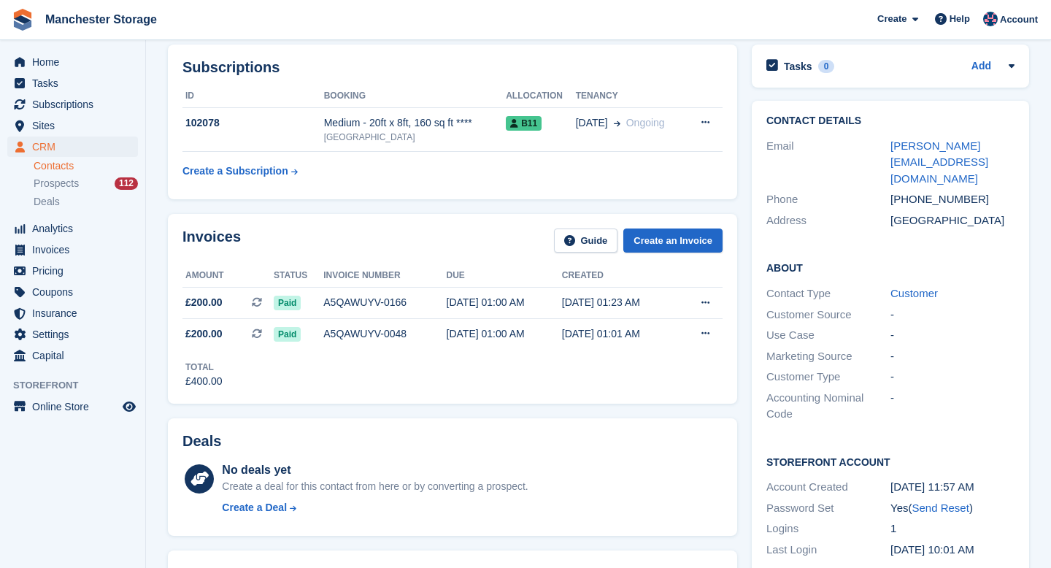
scroll to position [185, 0]
